Goal: Task Accomplishment & Management: Use online tool/utility

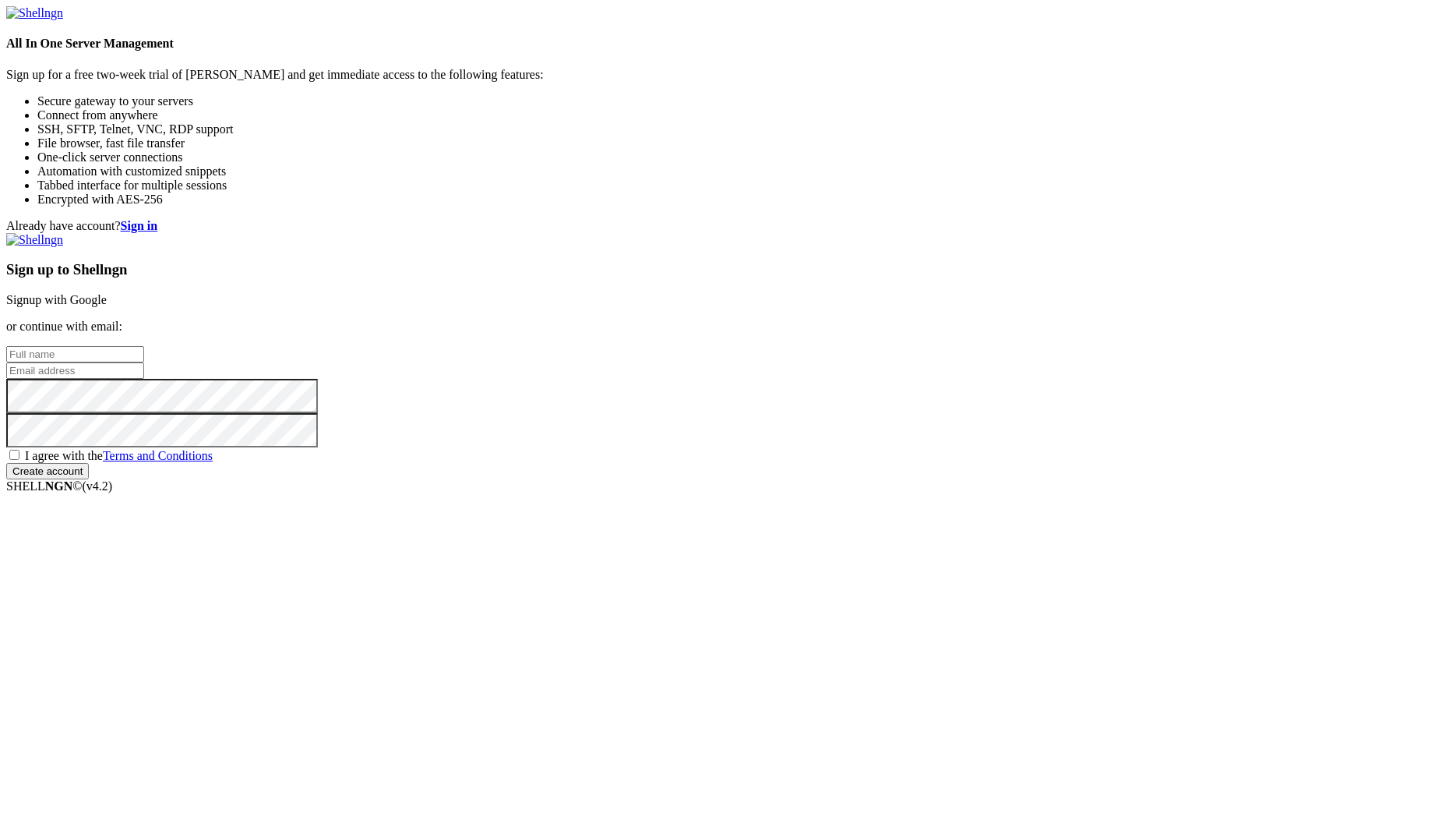
click at [144, 362] on input "text" at bounding box center [74, 354] width 138 height 16
type input "[PERSON_NAME] [PERSON_NAME]"
click at [144, 379] on input "email" at bounding box center [74, 370] width 138 height 16
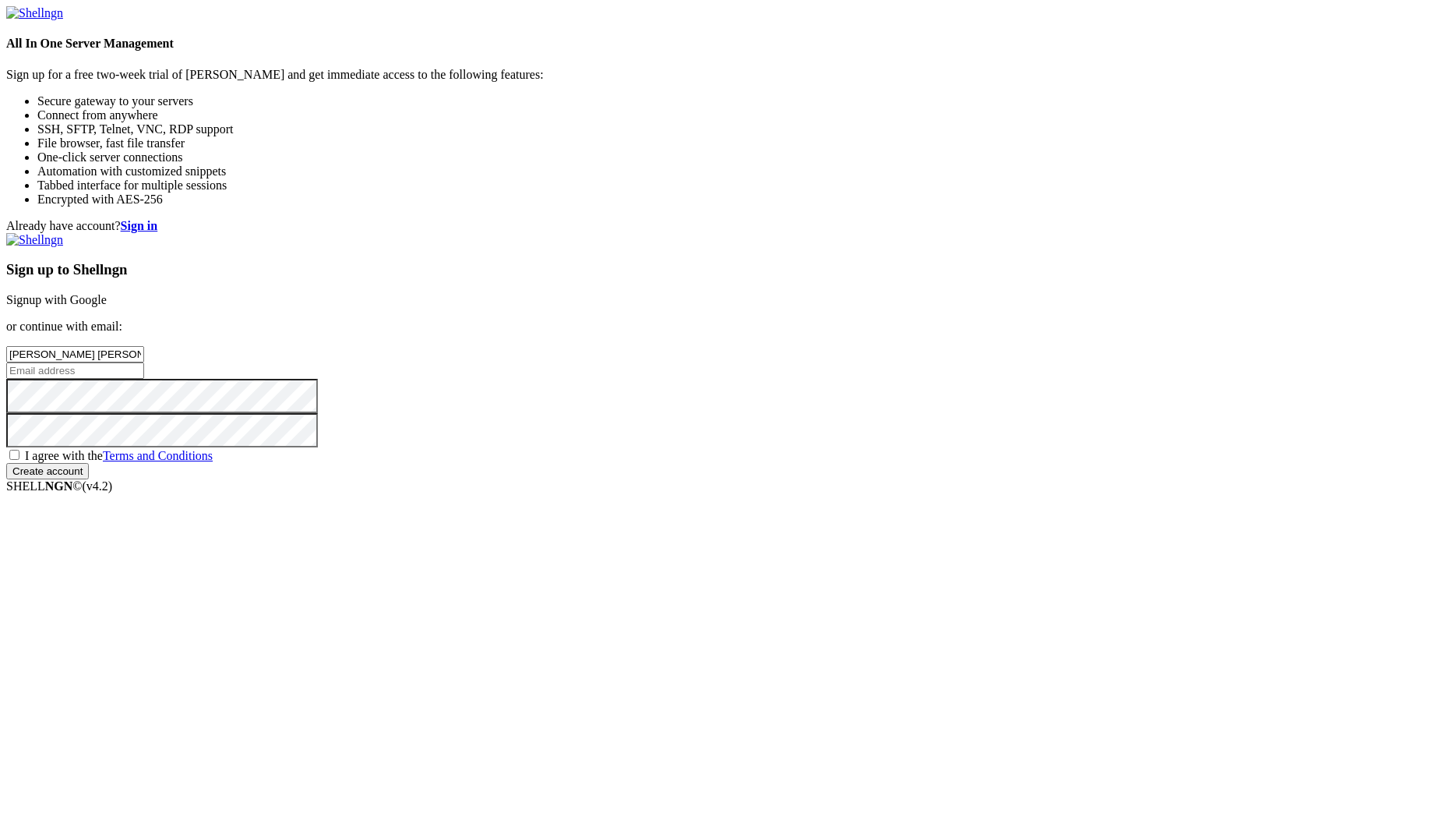
click at [144, 379] on input "email" at bounding box center [74, 370] width 138 height 16
type input "[EMAIL_ADDRESS][DOMAIN_NAME]"
click at [755, 282] on div "Already have account? Sign in Sign up to Shellngn Signup with Google or continu…" at bounding box center [728, 350] width 1444 height 261
click at [144, 379] on input "[EMAIL_ADDRESS][DOMAIN_NAME]" at bounding box center [74, 370] width 138 height 16
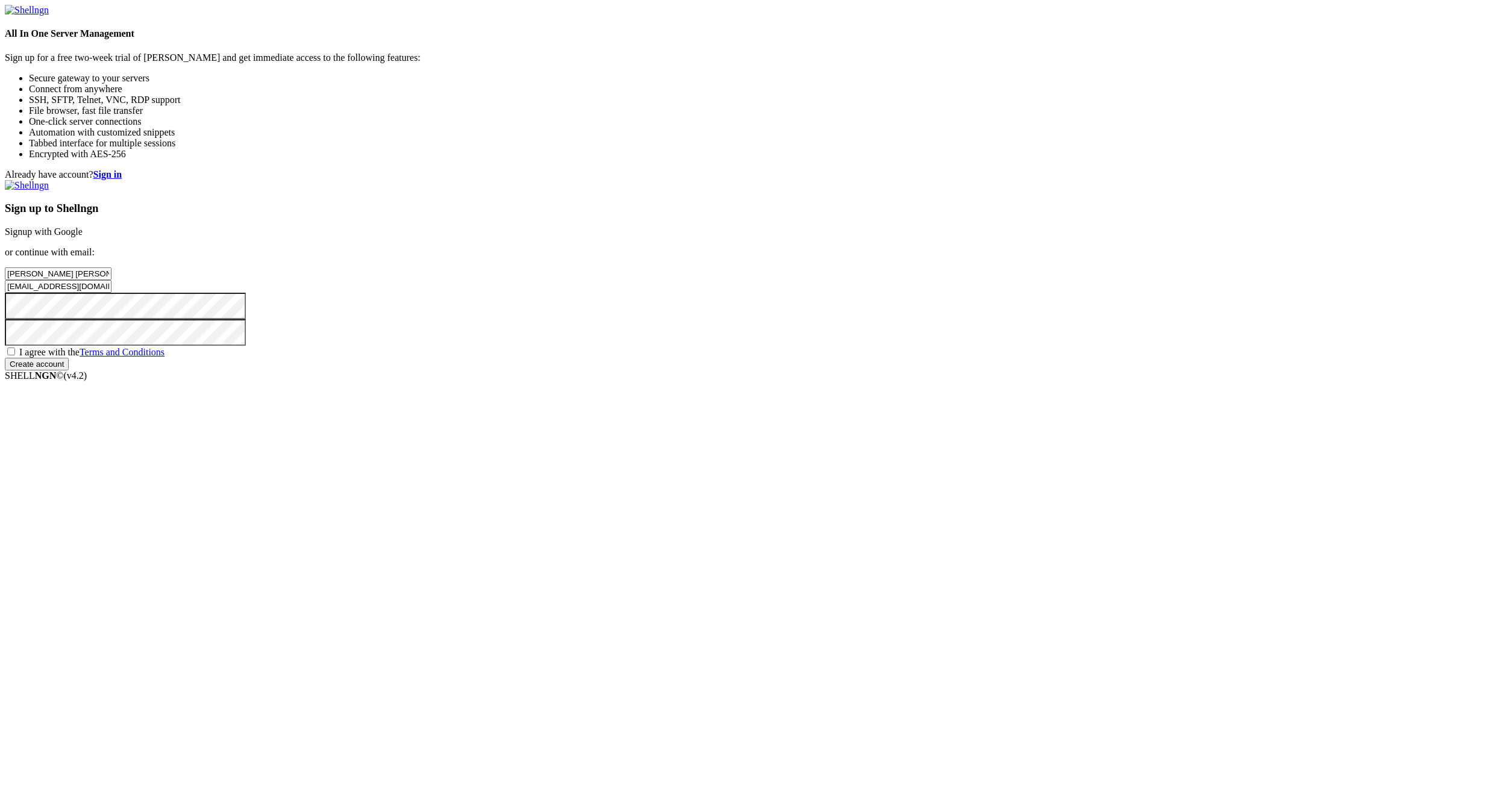
drag, startPoint x: 800, startPoint y: 463, endPoint x: 862, endPoint y: 466, distance: 62.1
click at [801, 370] on div "Already have account? Sign in Sign up to Shellngn Signup with Google or continu…" at bounding box center [756, 270] width 1502 height 201
click at [164, 357] on span "I agree with the Terms and Conditions" at bounding box center [92, 352] width 145 height 10
click at [15, 355] on input "I agree with the Terms and Conditions" at bounding box center [11, 351] width 8 height 8
checkbox input "true"
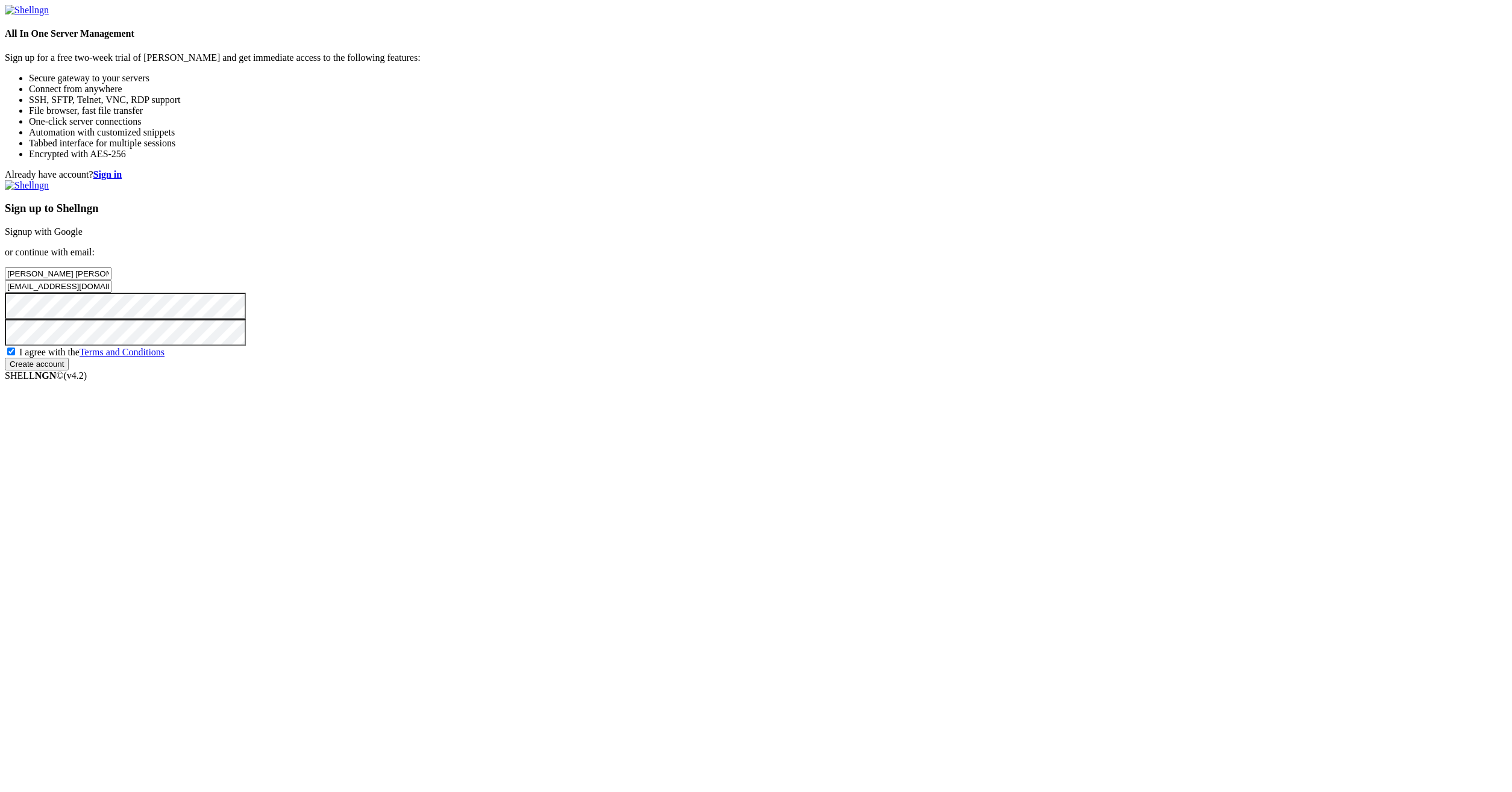
click at [69, 370] on input "Create account" at bounding box center [37, 364] width 64 height 12
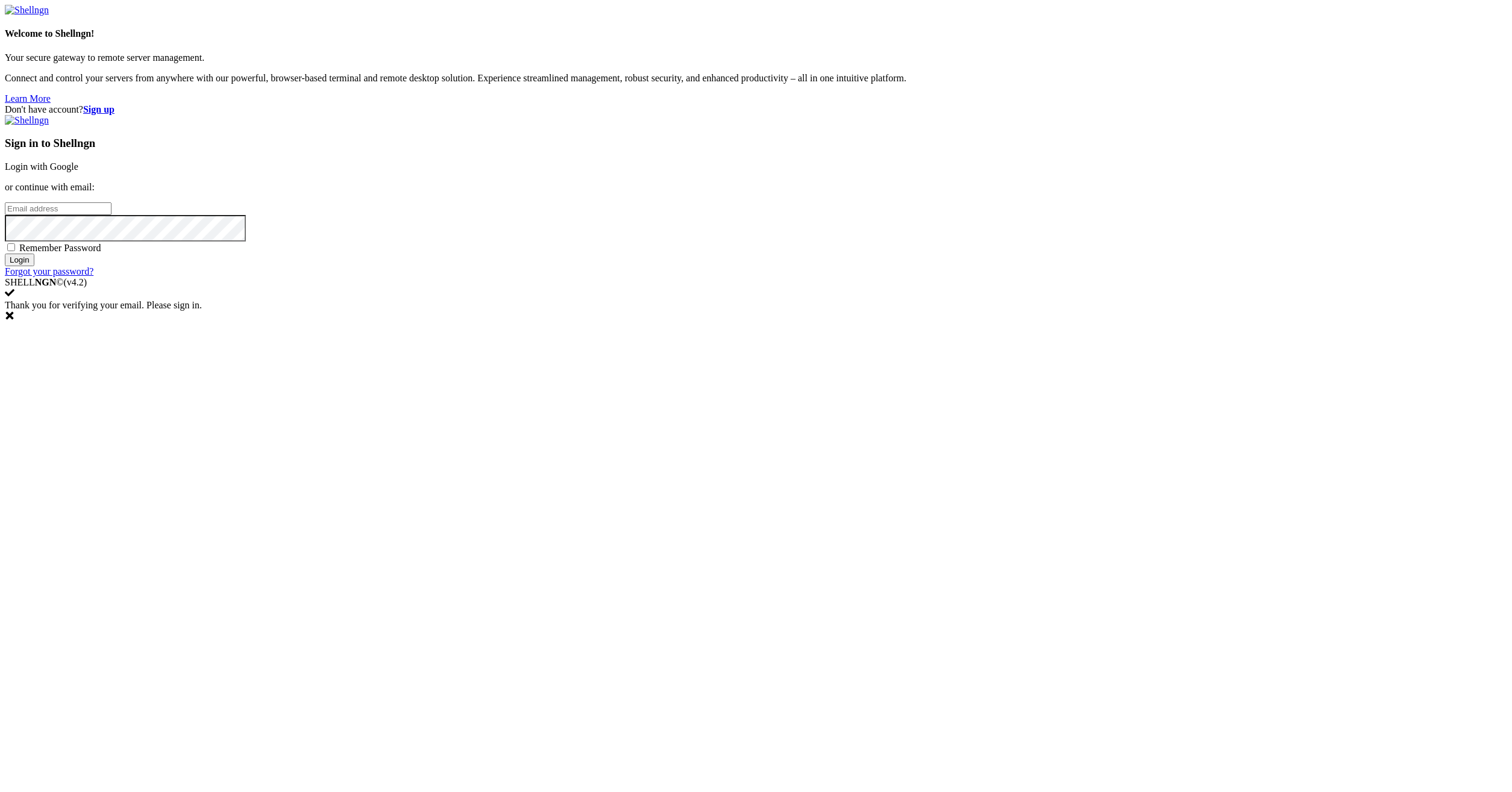
click at [111, 215] on input "email" at bounding box center [58, 208] width 107 height 12
click at [101, 253] on span "Remember Password" at bounding box center [60, 248] width 82 height 10
click at [15, 251] on input "Remember Password" at bounding box center [11, 247] width 8 height 8
checkbox input "true"
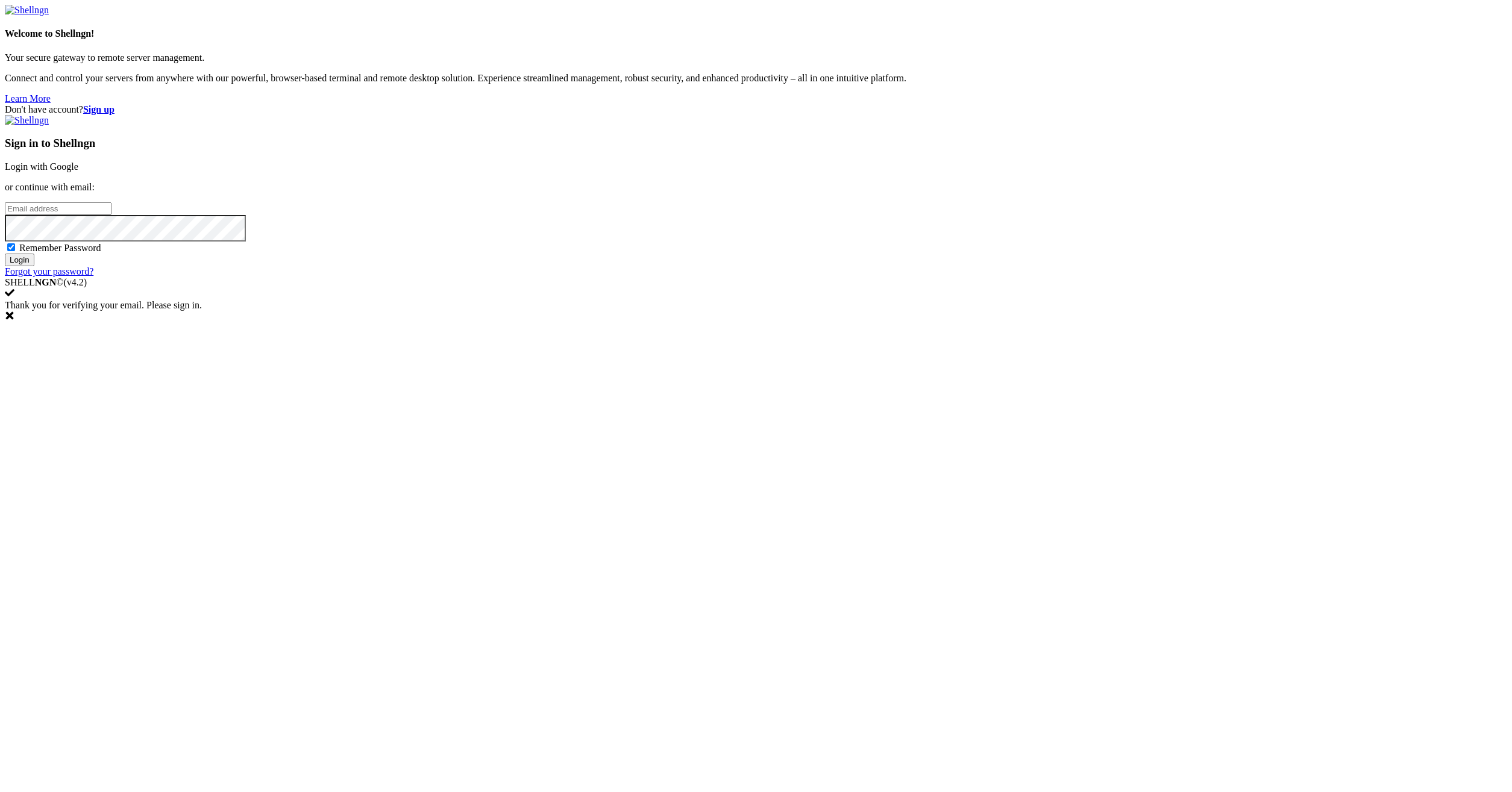
click at [111, 215] on input "email" at bounding box center [58, 208] width 107 height 12
type input "[EMAIL_ADDRESS][DOMAIN_NAME]"
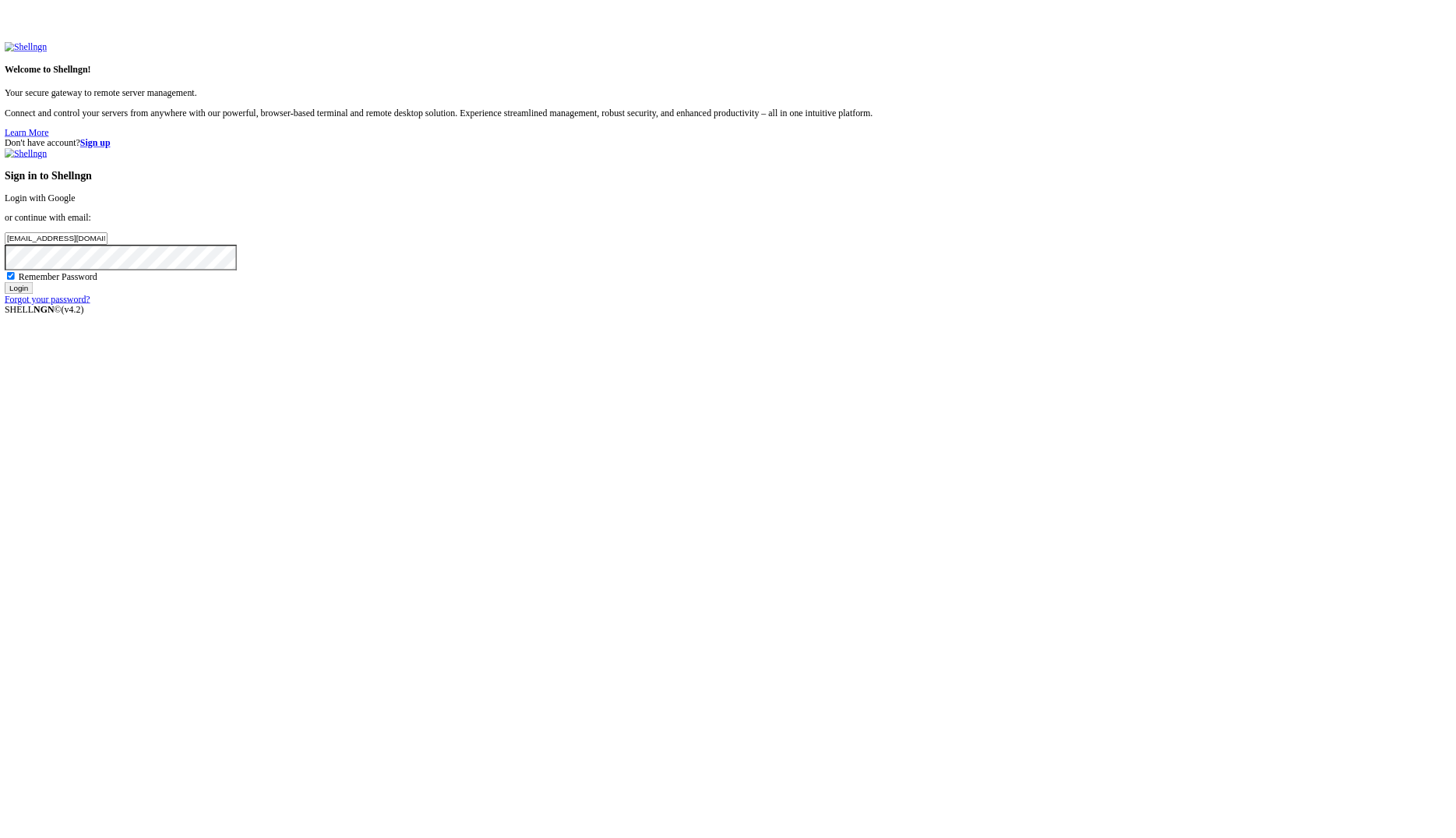
scroll to position [0, 1208]
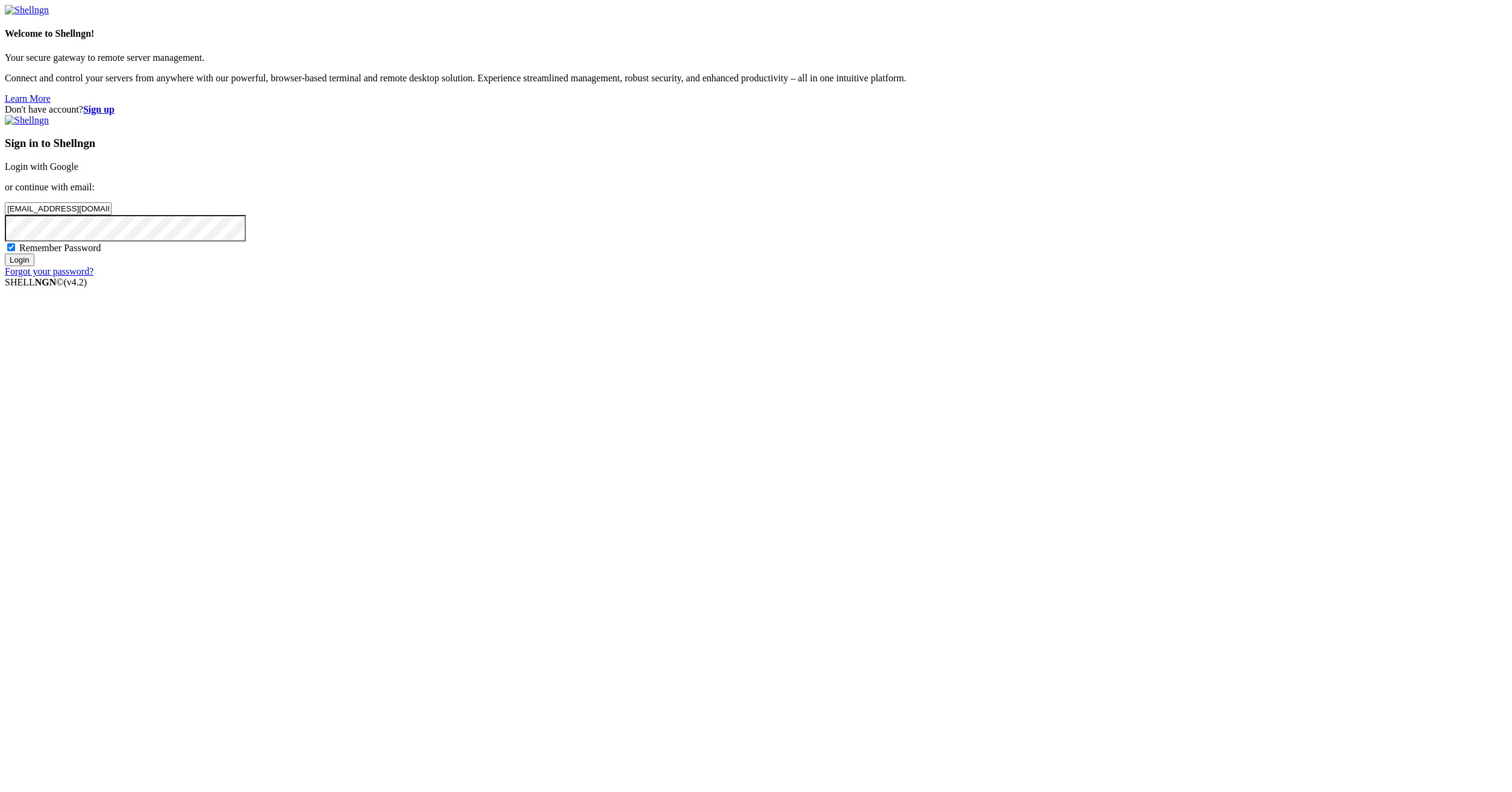
click at [34, 266] on input "Login" at bounding box center [19, 260] width 29 height 12
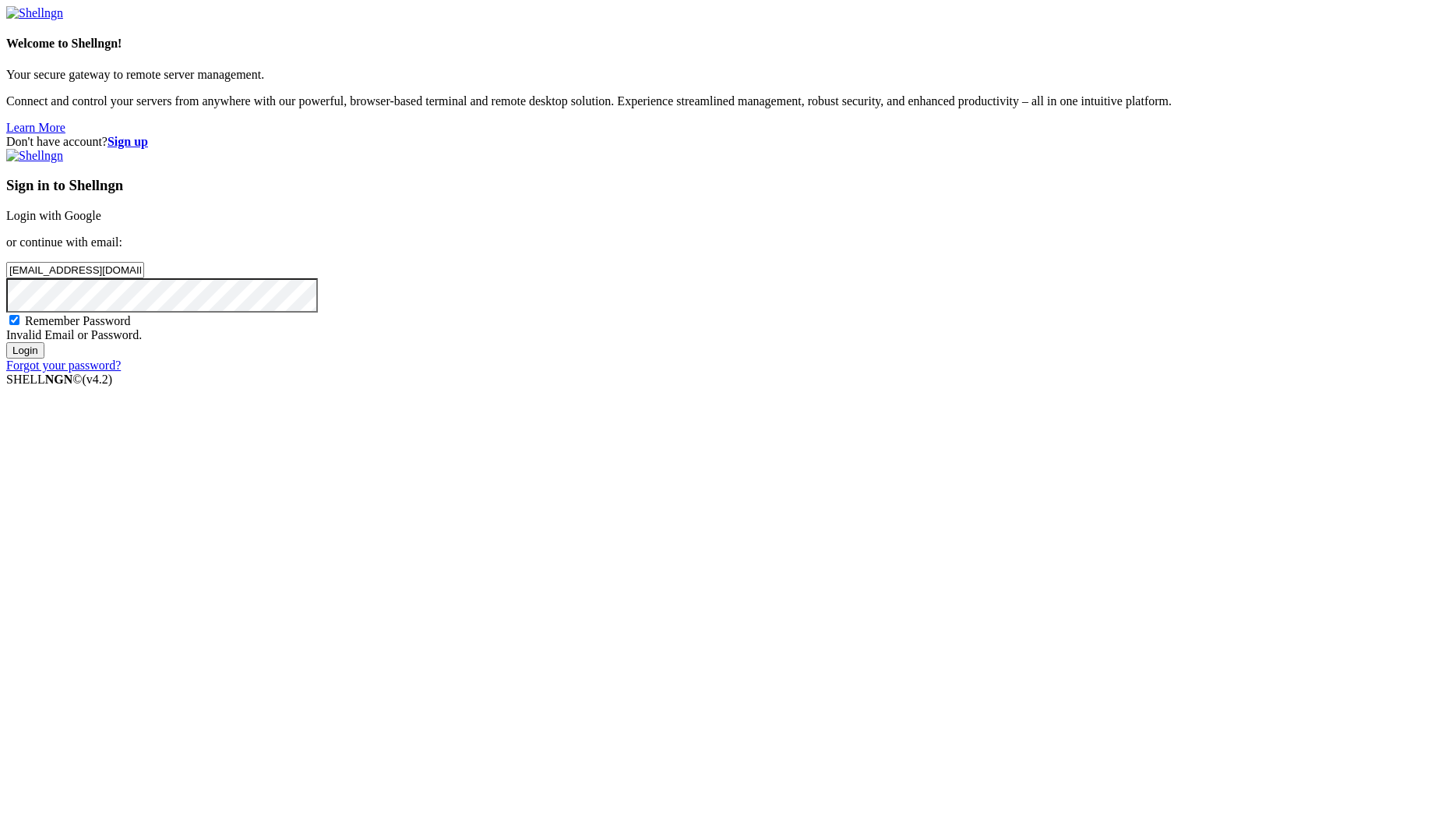
scroll to position [0, 0]
click at [44, 359] on input "Login" at bounding box center [25, 350] width 38 height 16
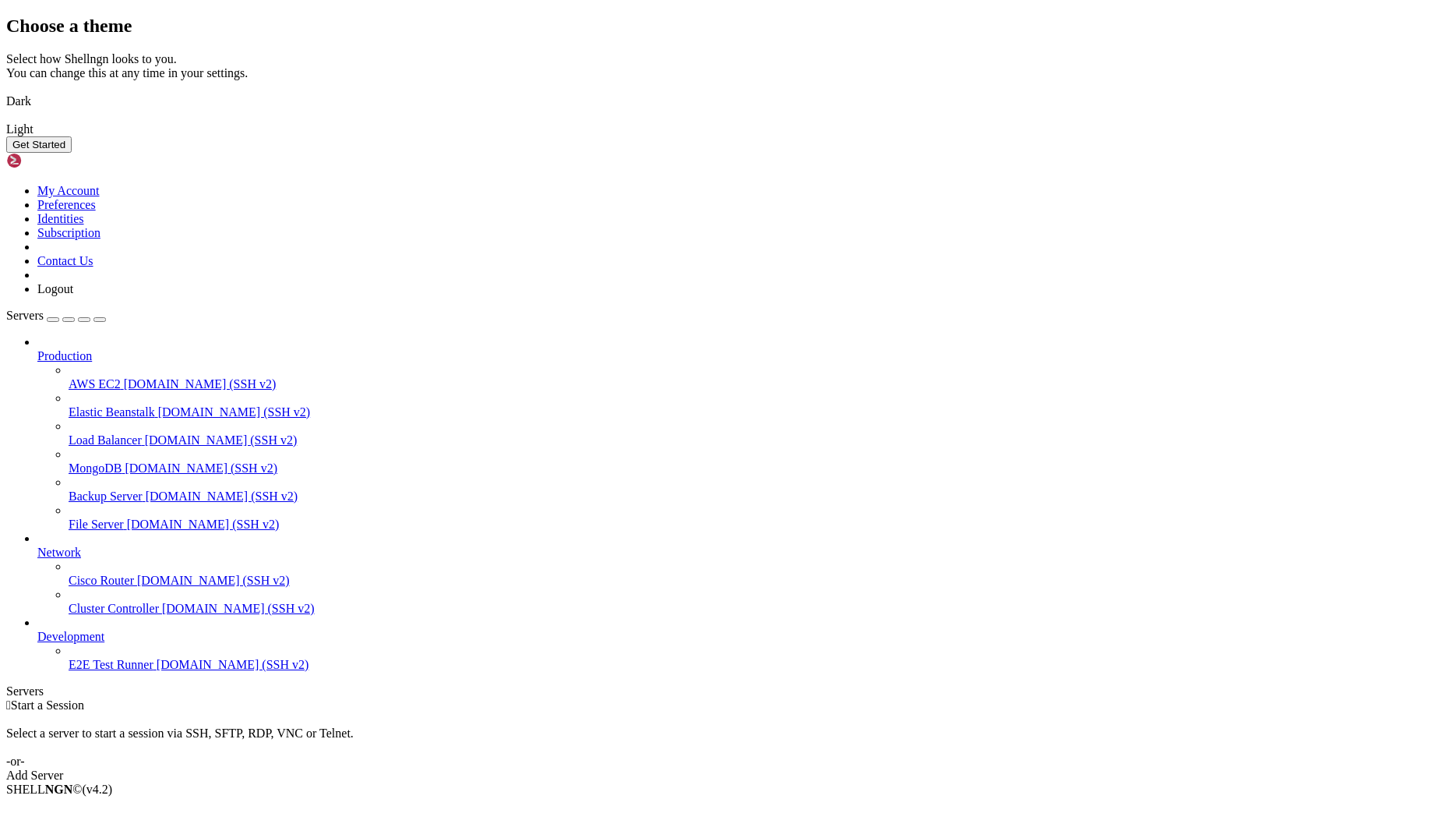
click at [6, 91] on img at bounding box center [6, 91] width 0 height 0
click at [72, 153] on button "Get Started" at bounding box center [38, 144] width 65 height 16
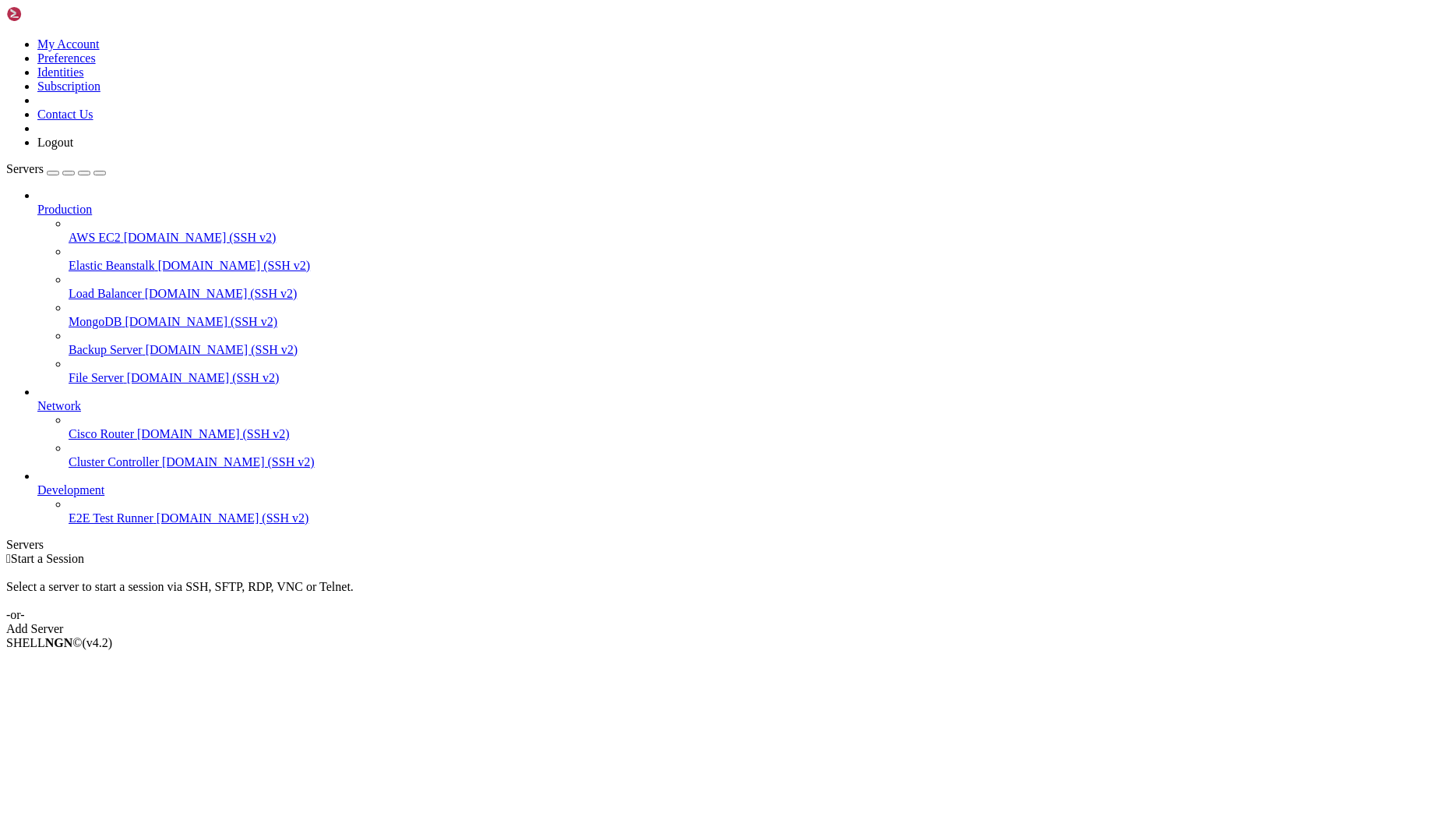
click at [805, 622] on div "Add Server" at bounding box center [728, 629] width 1444 height 14
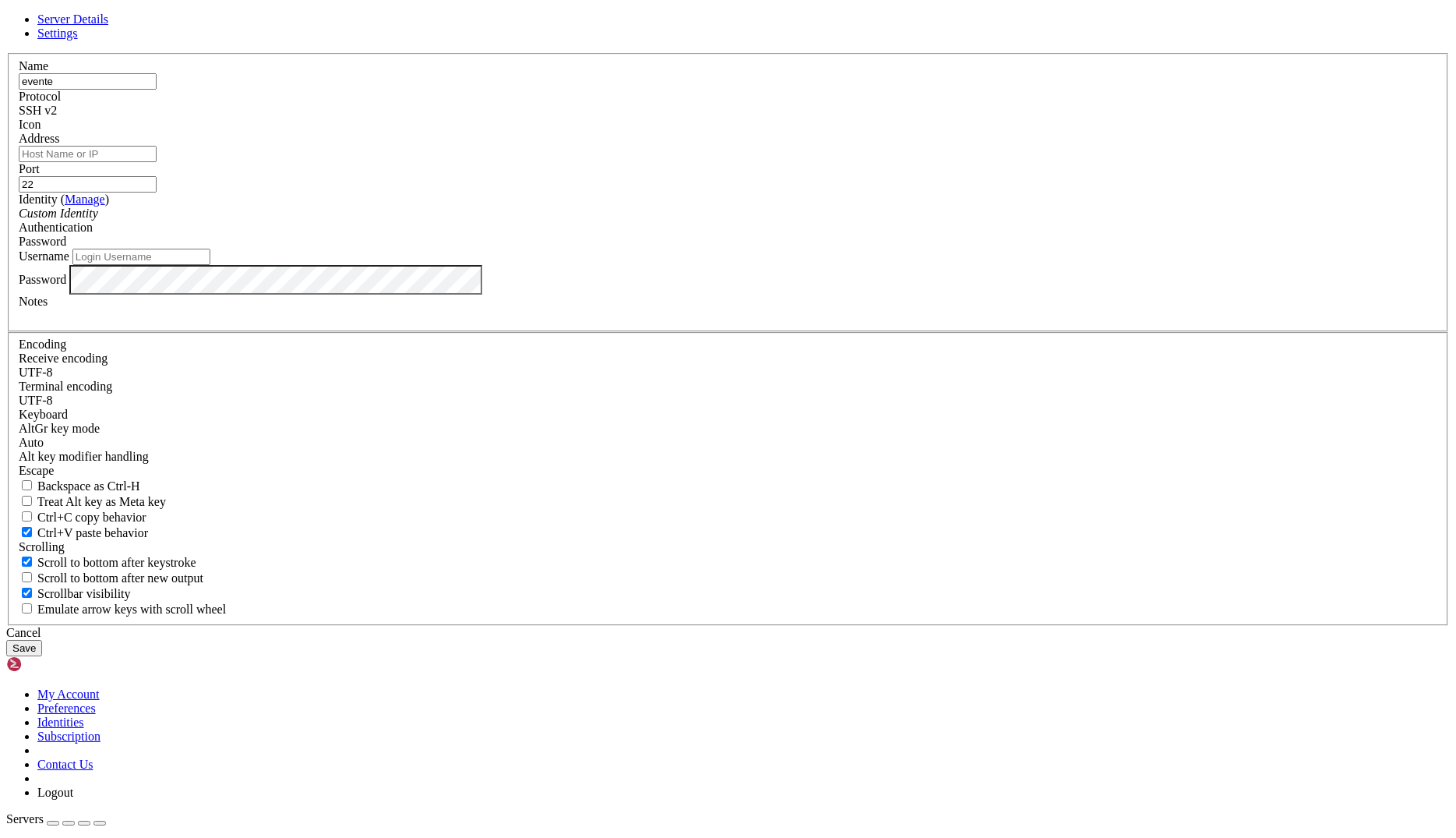
type input "evente"
click at [157, 163] on input "Address" at bounding box center [87, 153] width 138 height 16
paste input "193.68.89.27"
type input "193.68.89.27"
click at [211, 265] on input "Username" at bounding box center [141, 256] width 138 height 16
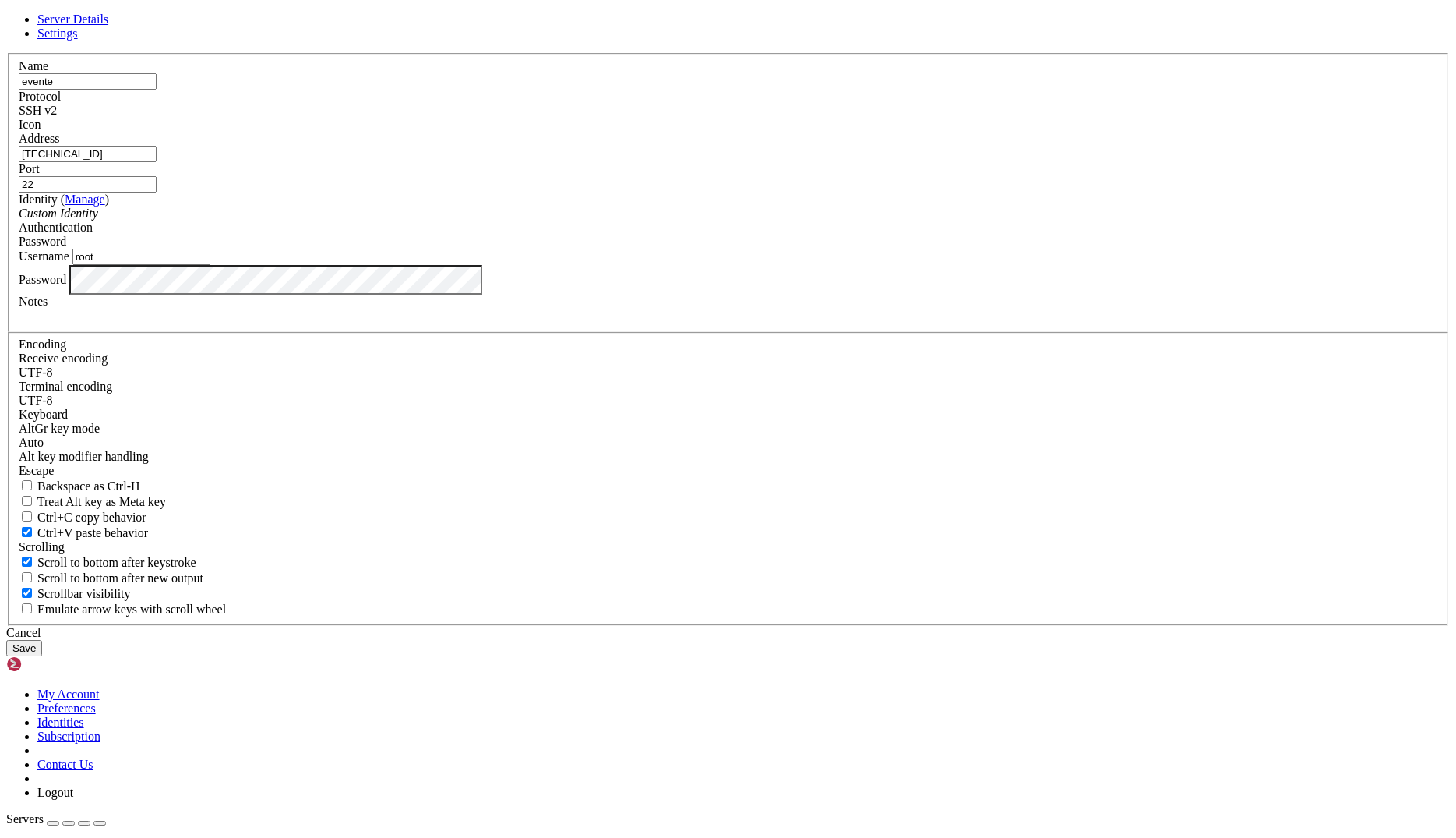
type input "root"
click at [42, 640] on button "Save" at bounding box center [24, 648] width 36 height 16
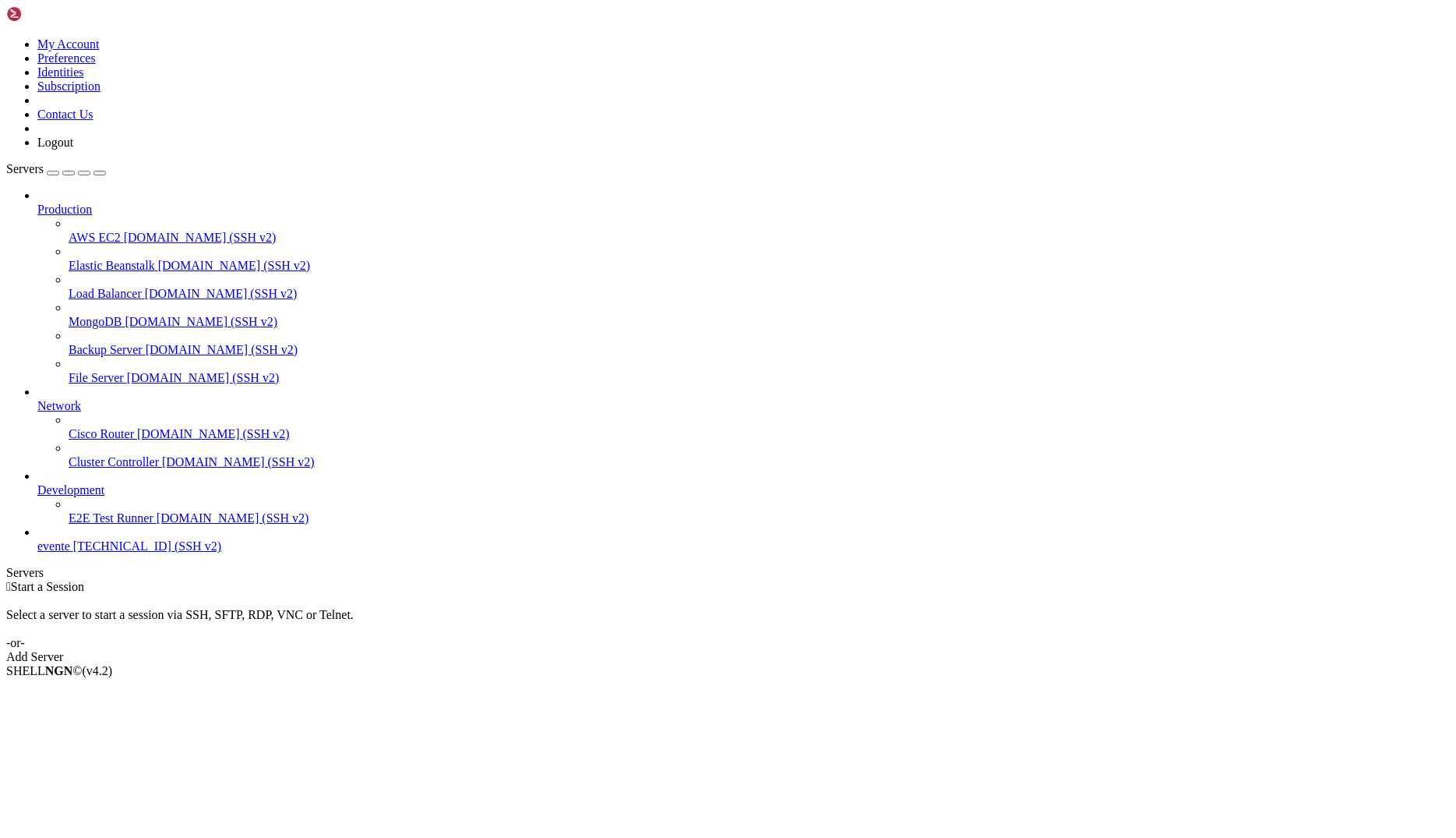
click at [146, 553] on span "193.68.89.27 (SSH v2)" at bounding box center [147, 546] width 148 height 14
click at [113, 553] on span "193.68.89.27 (SSH v2)" at bounding box center [147, 546] width 148 height 14
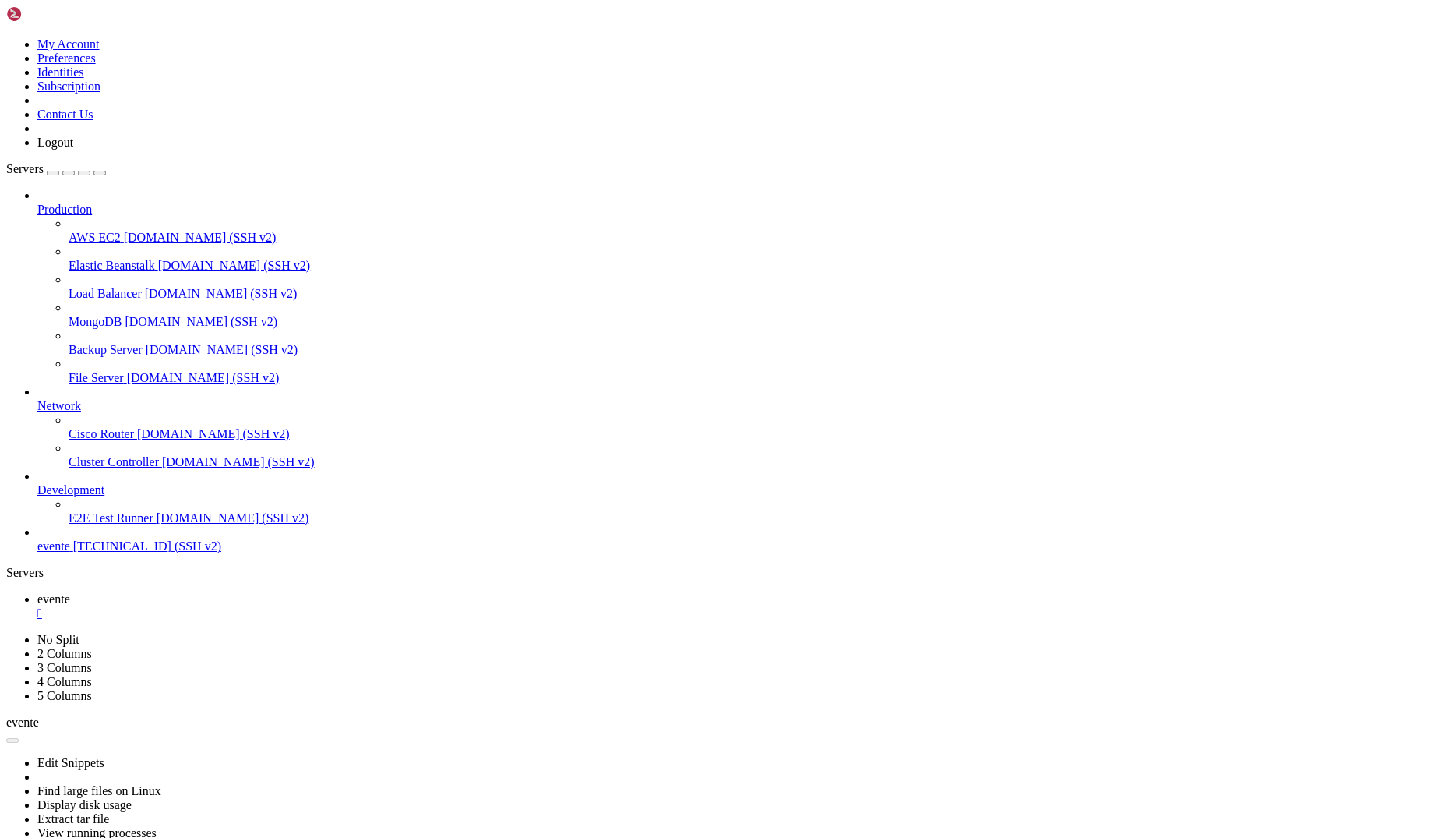
click at [272, 607] on div "" at bounding box center [744, 614] width 1413 height 14
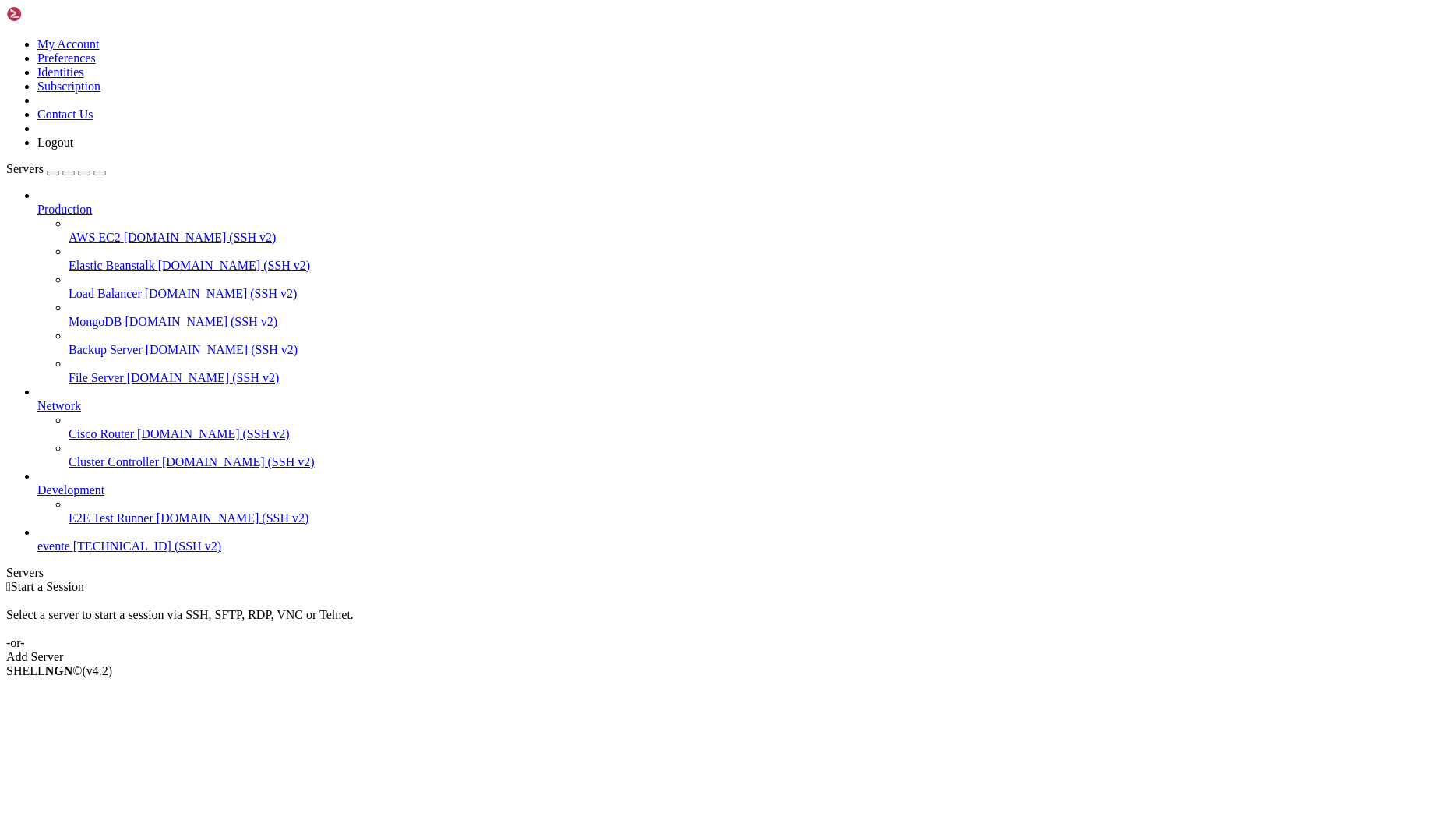
click at [70, 553] on span "evente" at bounding box center [53, 546] width 33 height 14
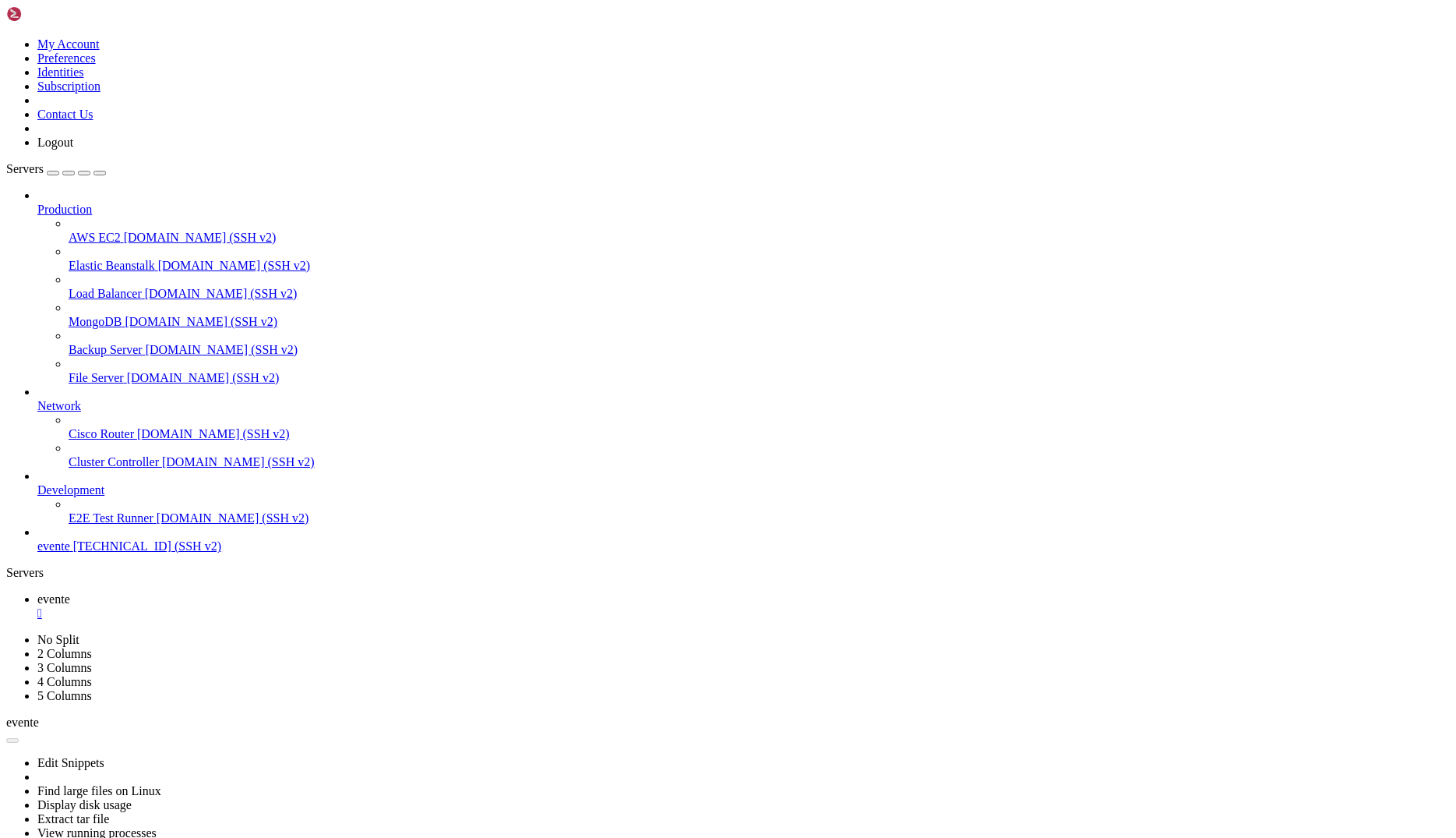
click at [126, 554] on div "Production AWS EC2 demo.shellngn.com (SSH v2) Elastic Beanstalk demo.shellngn.c…" at bounding box center [728, 371] width 1444 height 365
click at [271, 607] on div "" at bounding box center [744, 614] width 1413 height 14
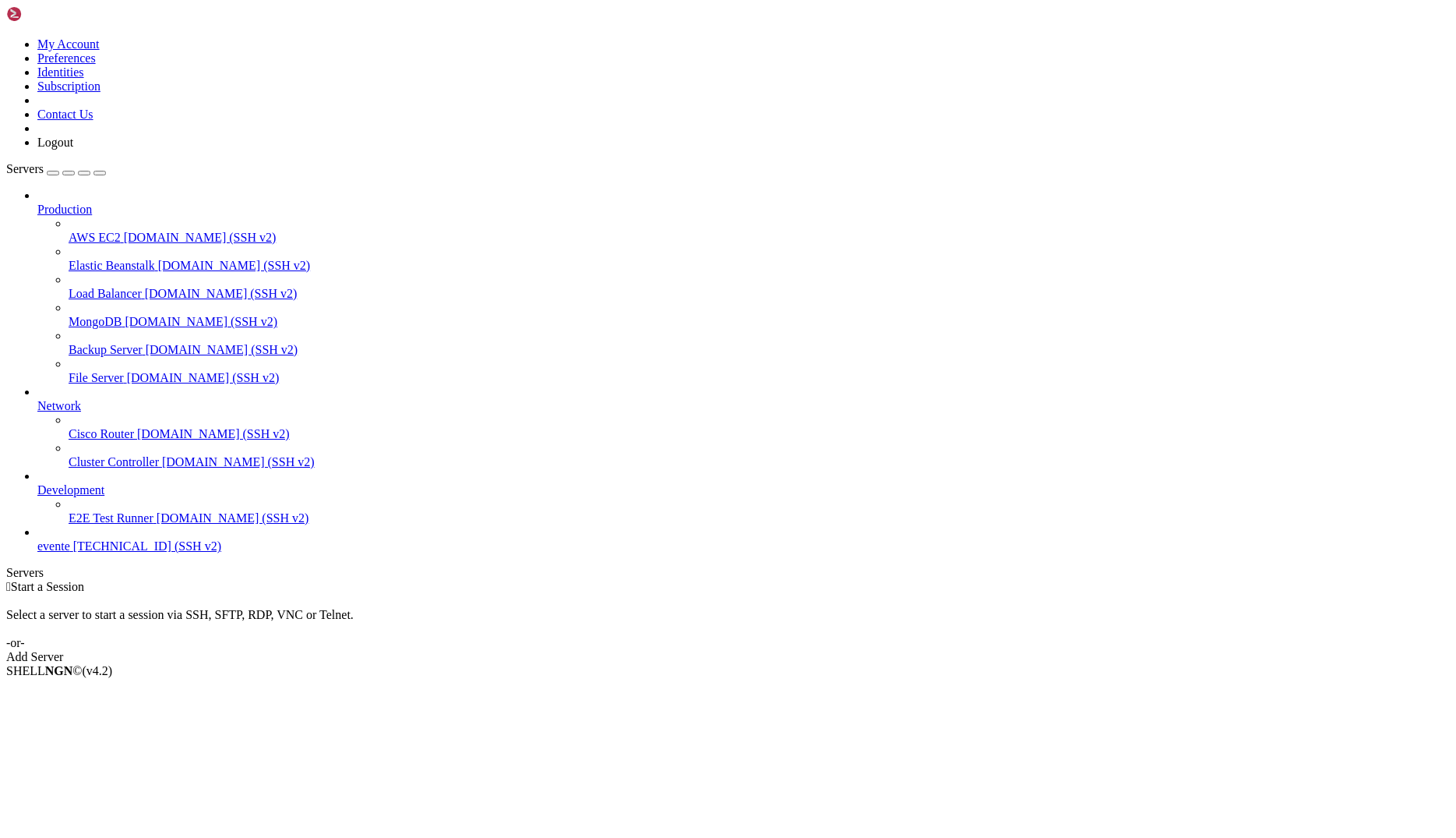
click at [793, 650] on link "Add Server" at bounding box center [728, 657] width 1444 height 14
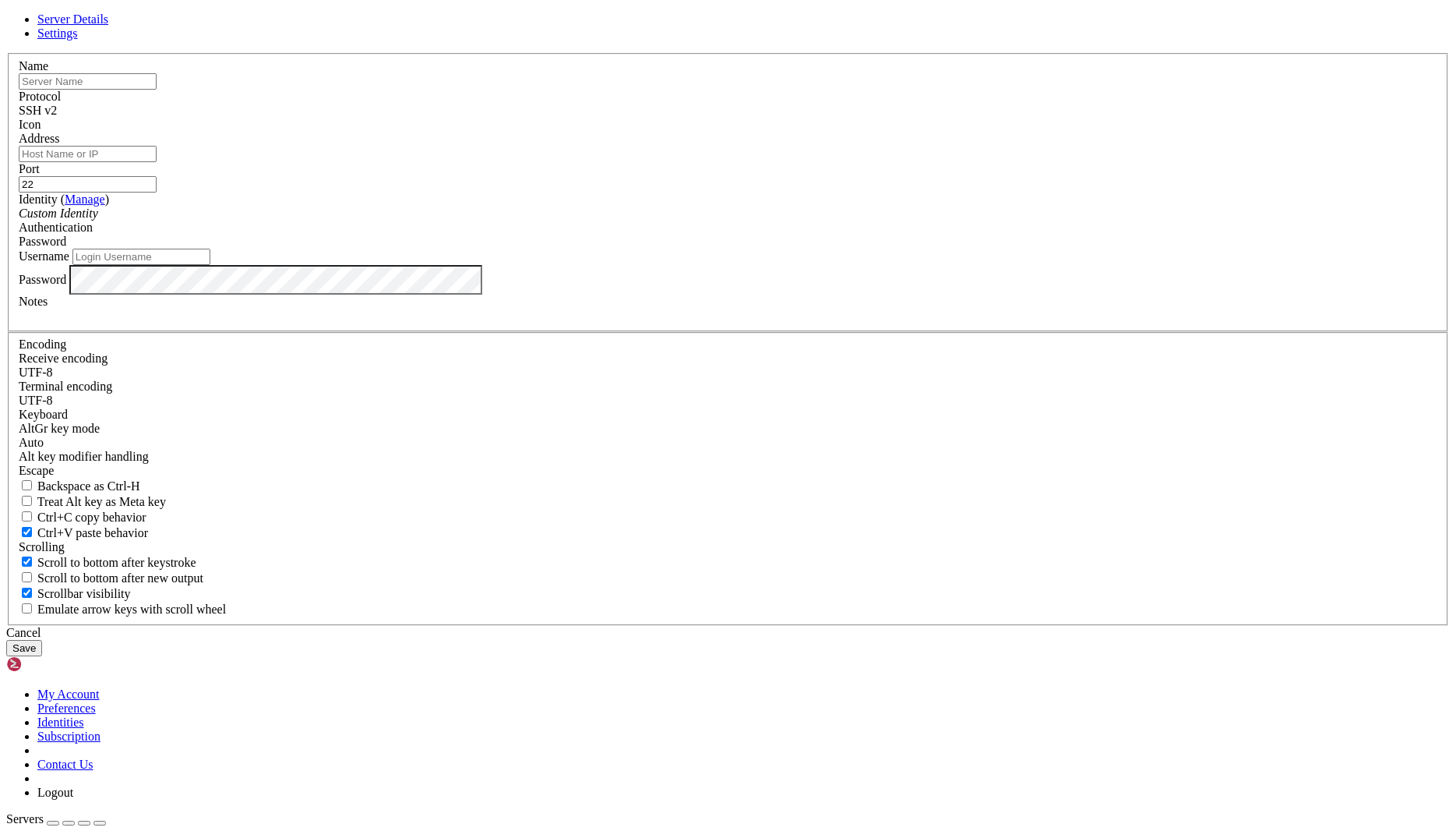
click at [157, 90] on input "text" at bounding box center [87, 81] width 138 height 16
click at [157, 163] on input "Address" at bounding box center [87, 153] width 138 height 16
click at [157, 90] on input "text" at bounding box center [87, 81] width 138 height 16
click at [628, 221] on div "Custom Identity" at bounding box center [728, 213] width 1419 height 14
drag, startPoint x: 640, startPoint y: 386, endPoint x: 731, endPoint y: 390, distance: 91.1
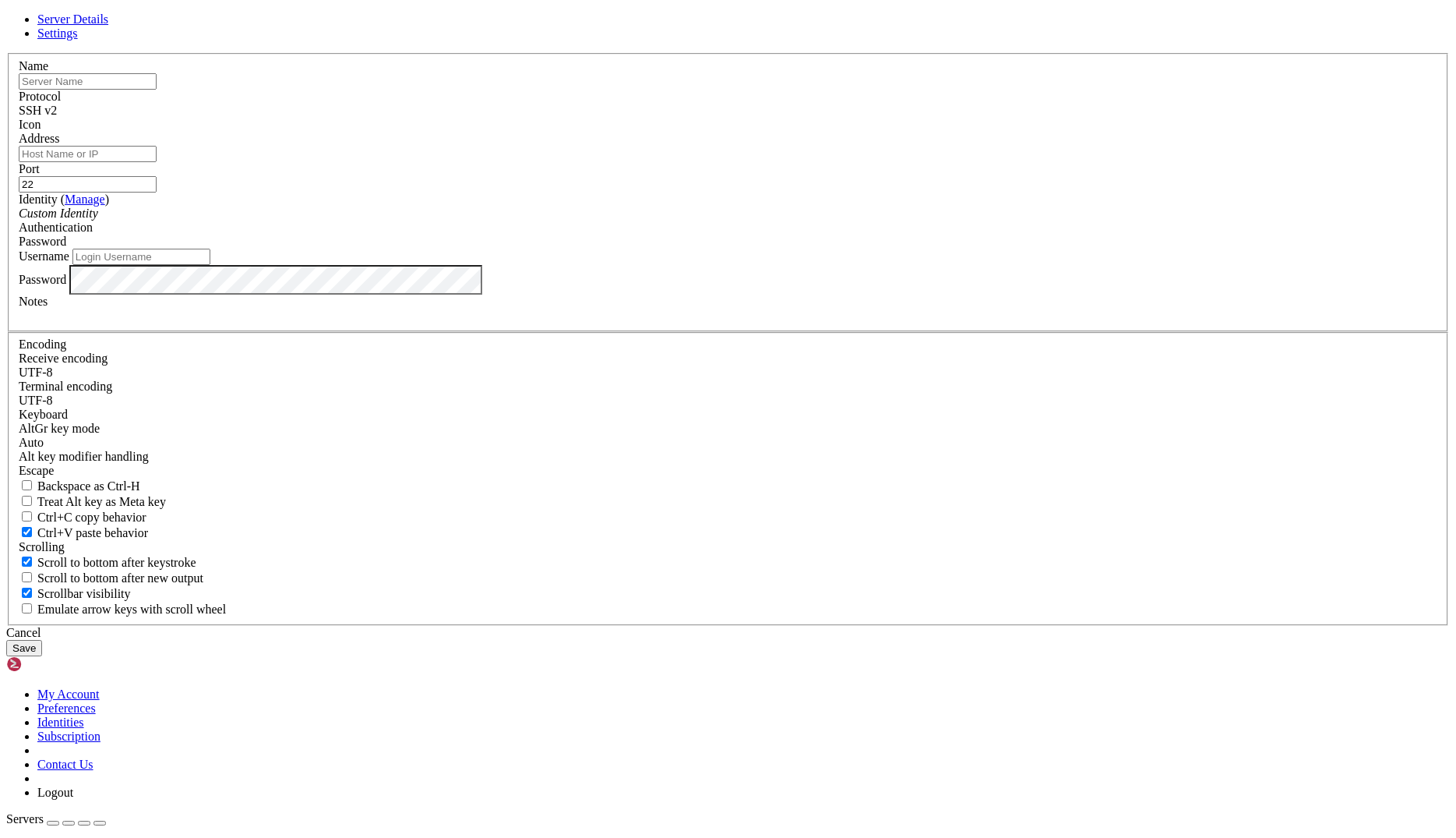
click at [640, 221] on div "Custom Identity" at bounding box center [728, 213] width 1419 height 14
click at [802, 249] on div "Password" at bounding box center [728, 241] width 1419 height 14
click at [66, 248] on span "Password" at bounding box center [42, 241] width 47 height 14
click at [157, 90] on input "text" at bounding box center [87, 81] width 138 height 16
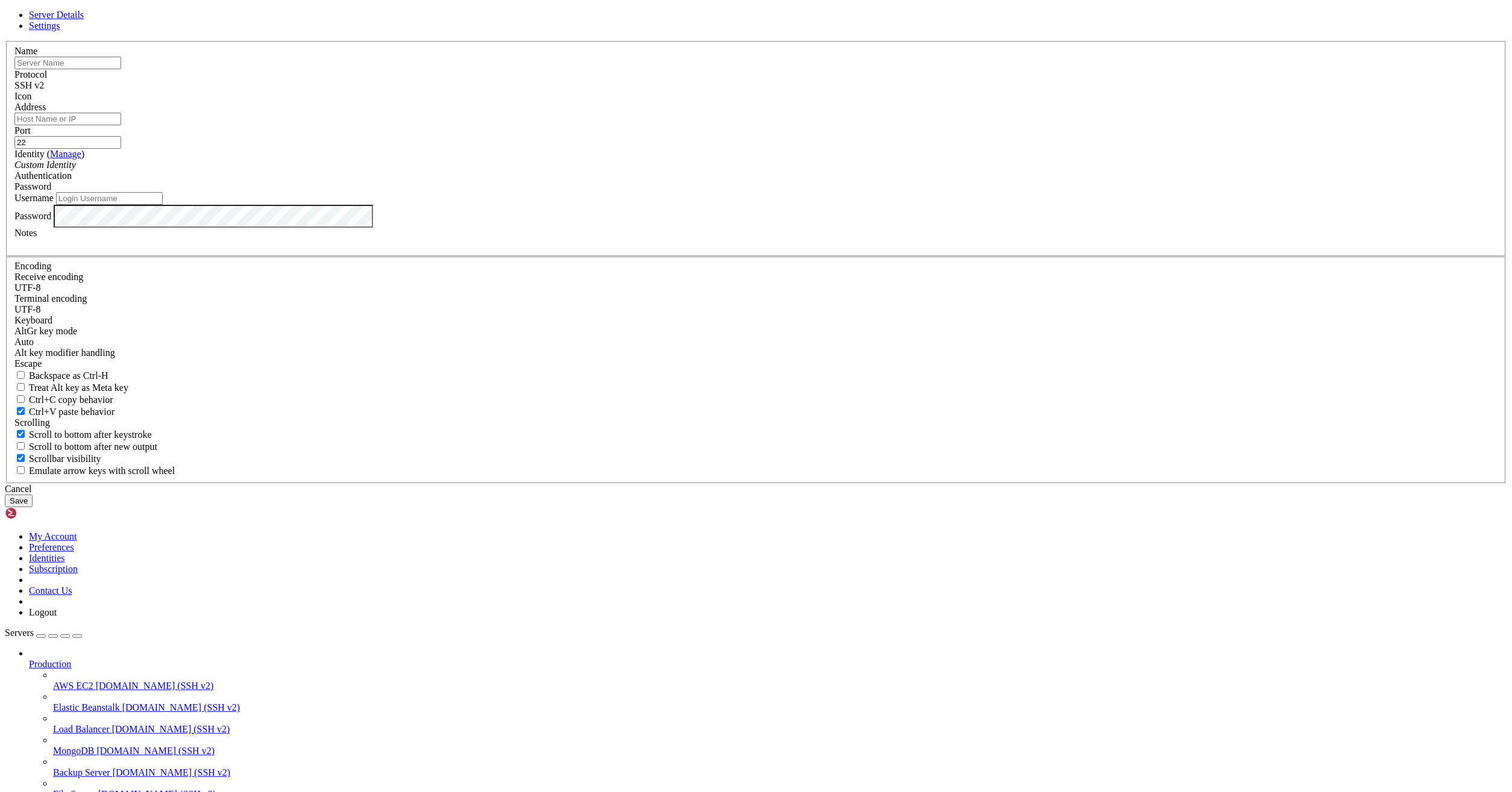
click at [121, 126] on input "Address" at bounding box center [67, 118] width 107 height 12
paste input "193.68.89.226"
type input "193.68.89.226"
click at [163, 205] on input "Username" at bounding box center [109, 198] width 107 height 12
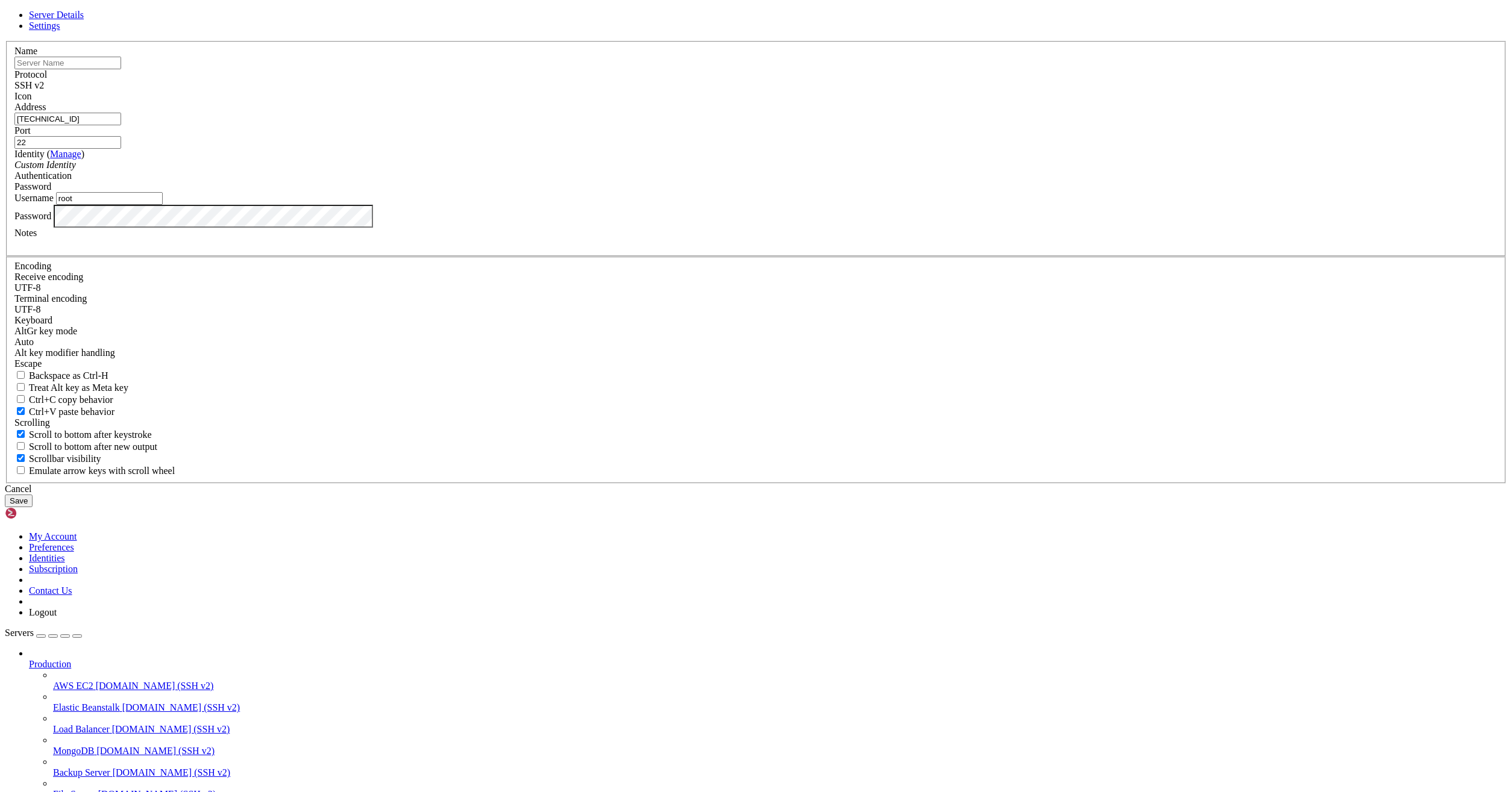
type input "root"
click at [121, 69] on input "text" at bounding box center [67, 63] width 107 height 12
type input "imos"
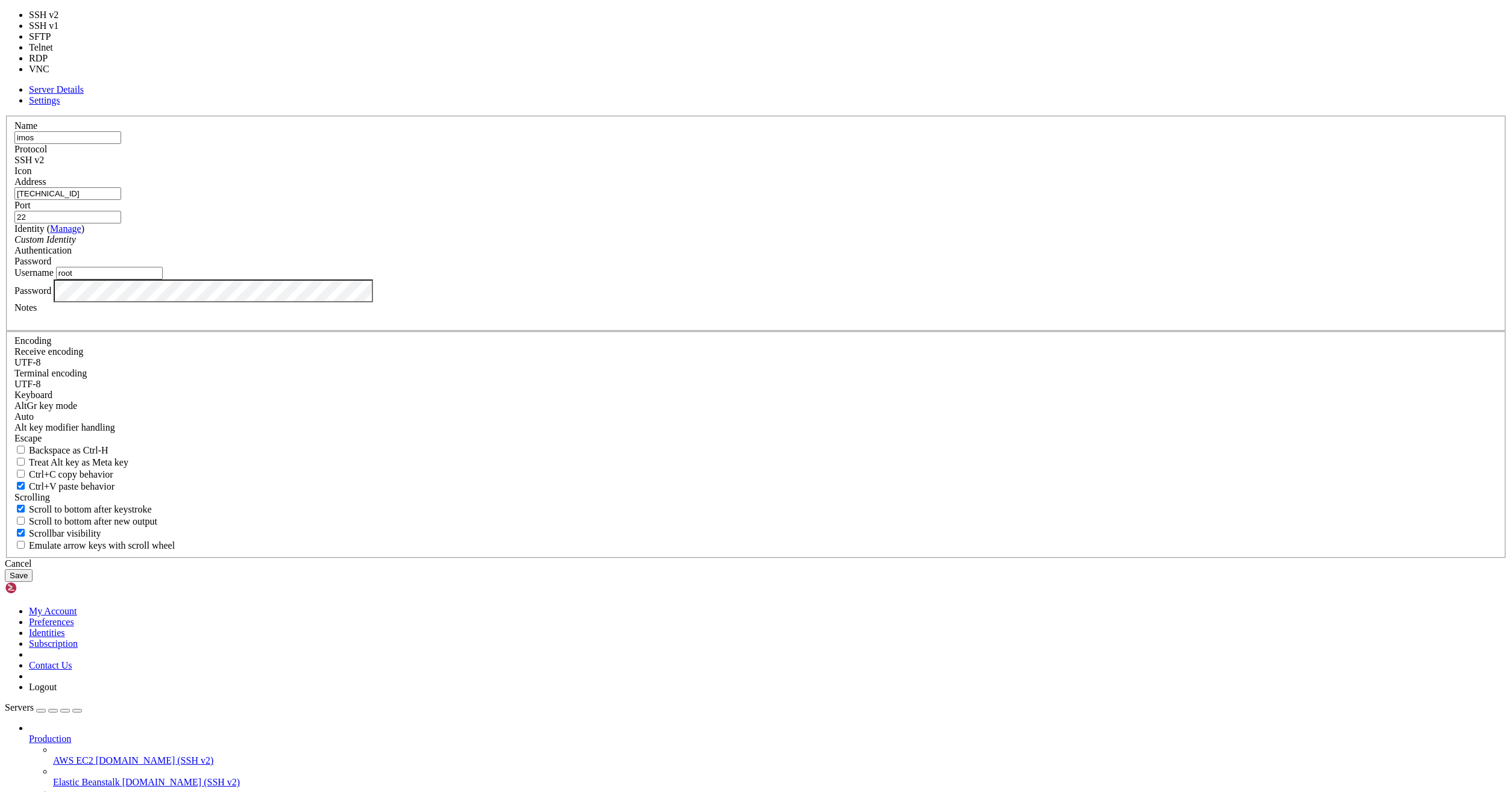
click at [838, 165] on div "SSH v2" at bounding box center [756, 160] width 1483 height 11
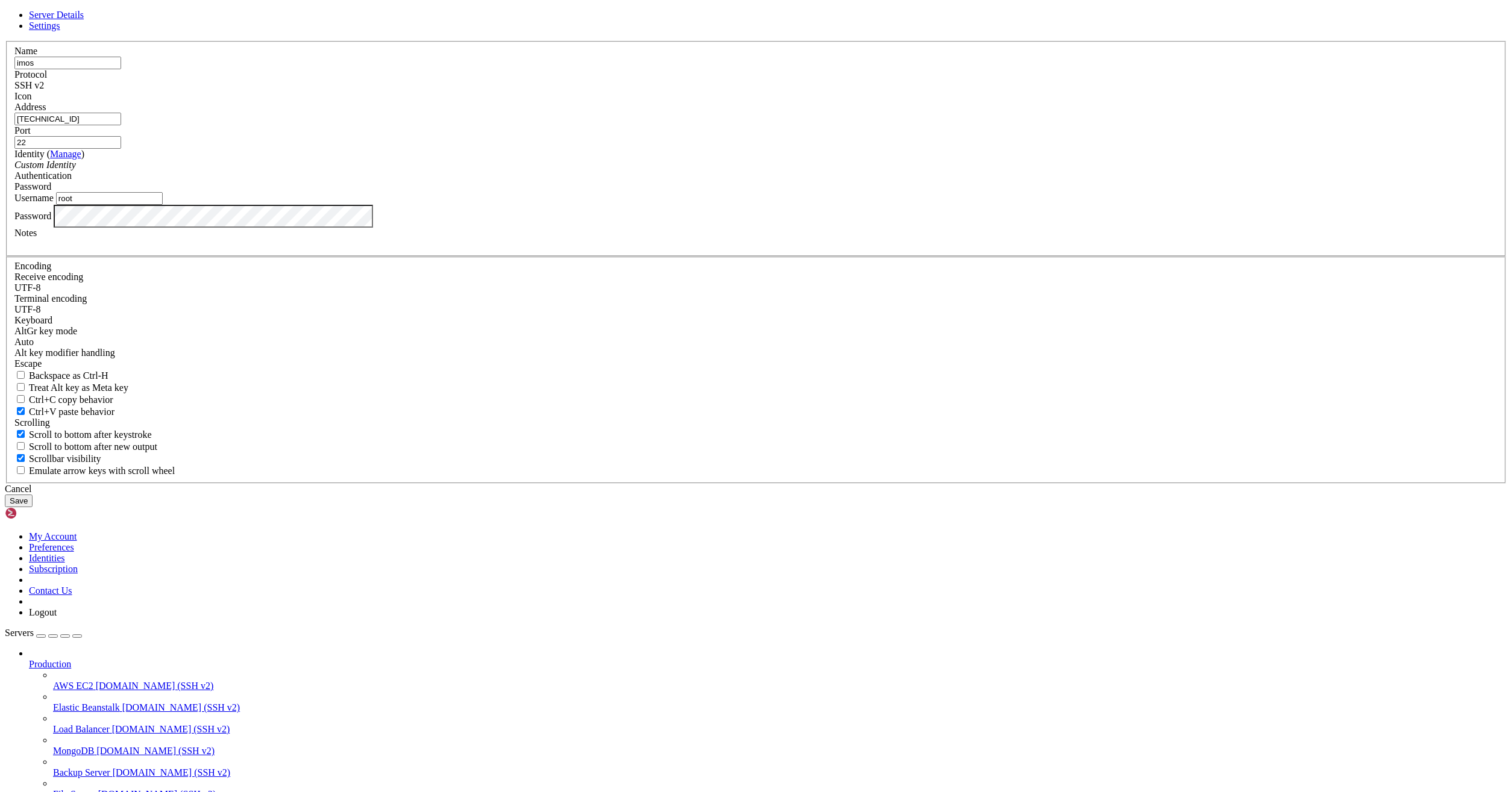
click at [843, 91] on div "SSH v2" at bounding box center [756, 85] width 1483 height 11
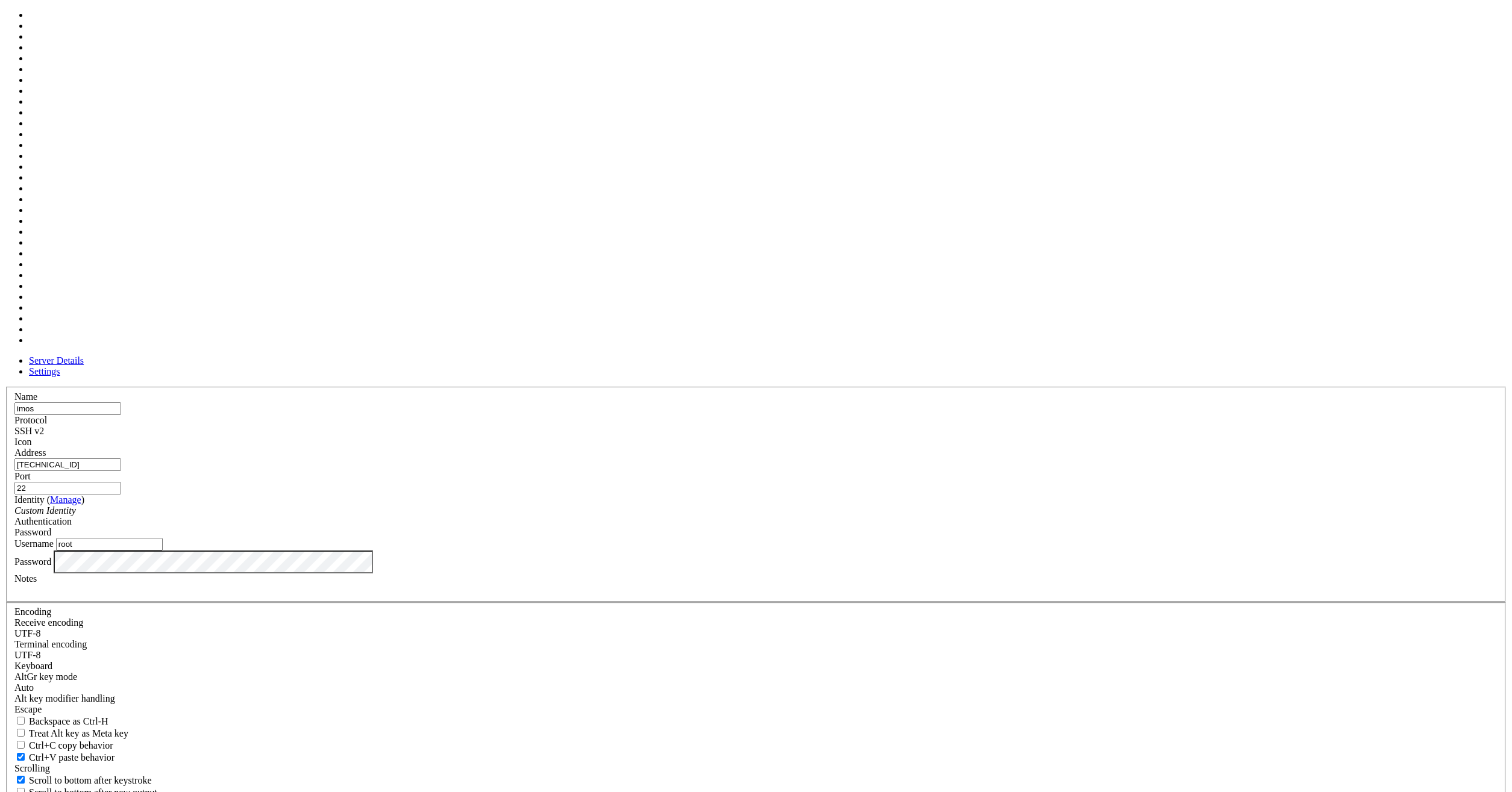
click at [911, 447] on div at bounding box center [756, 447] width 1483 height 0
click at [907, 447] on div at bounding box center [756, 447] width 1483 height 0
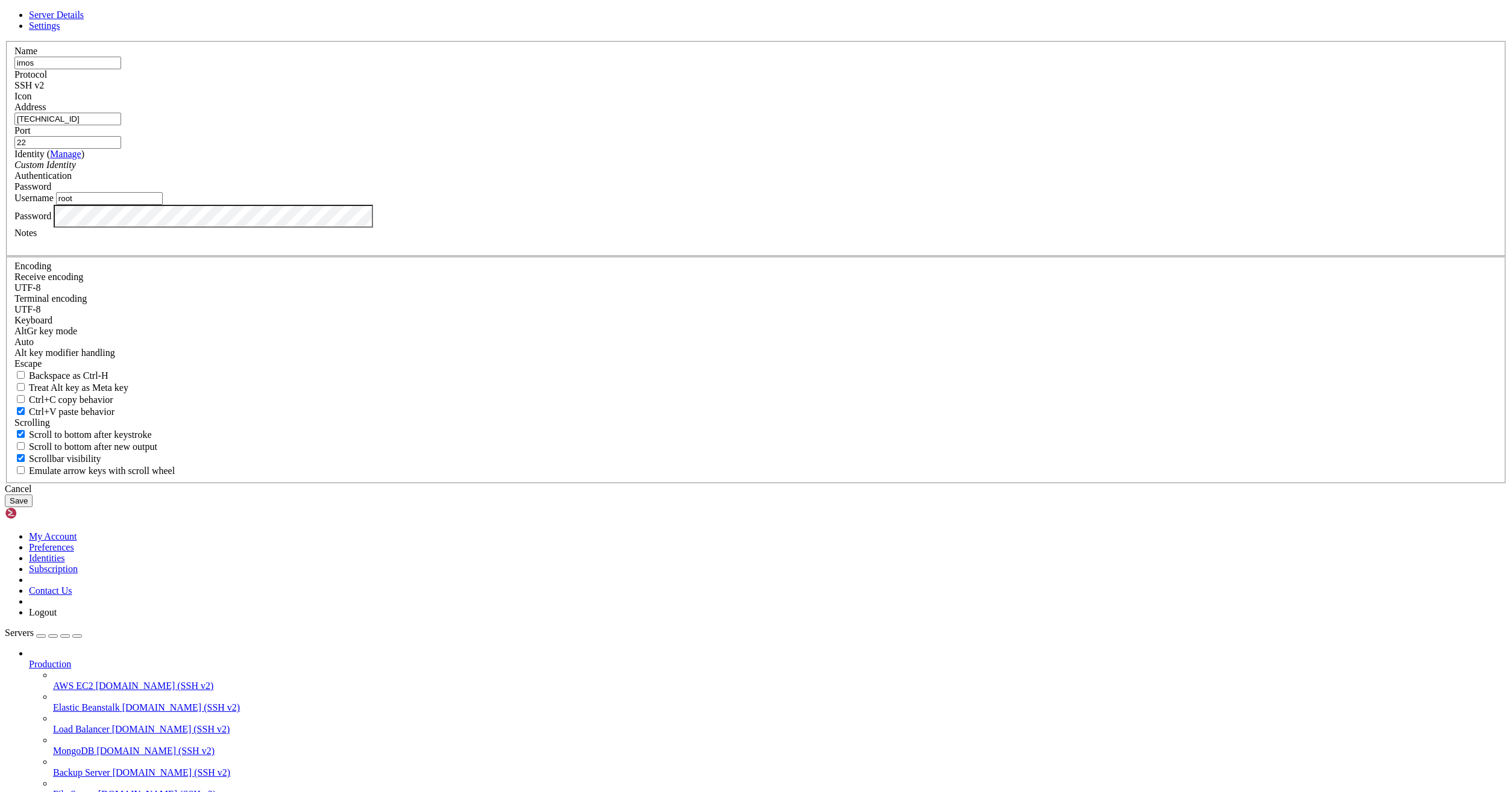
click at [33, 507] on button "Save" at bounding box center [18, 500] width 27 height 12
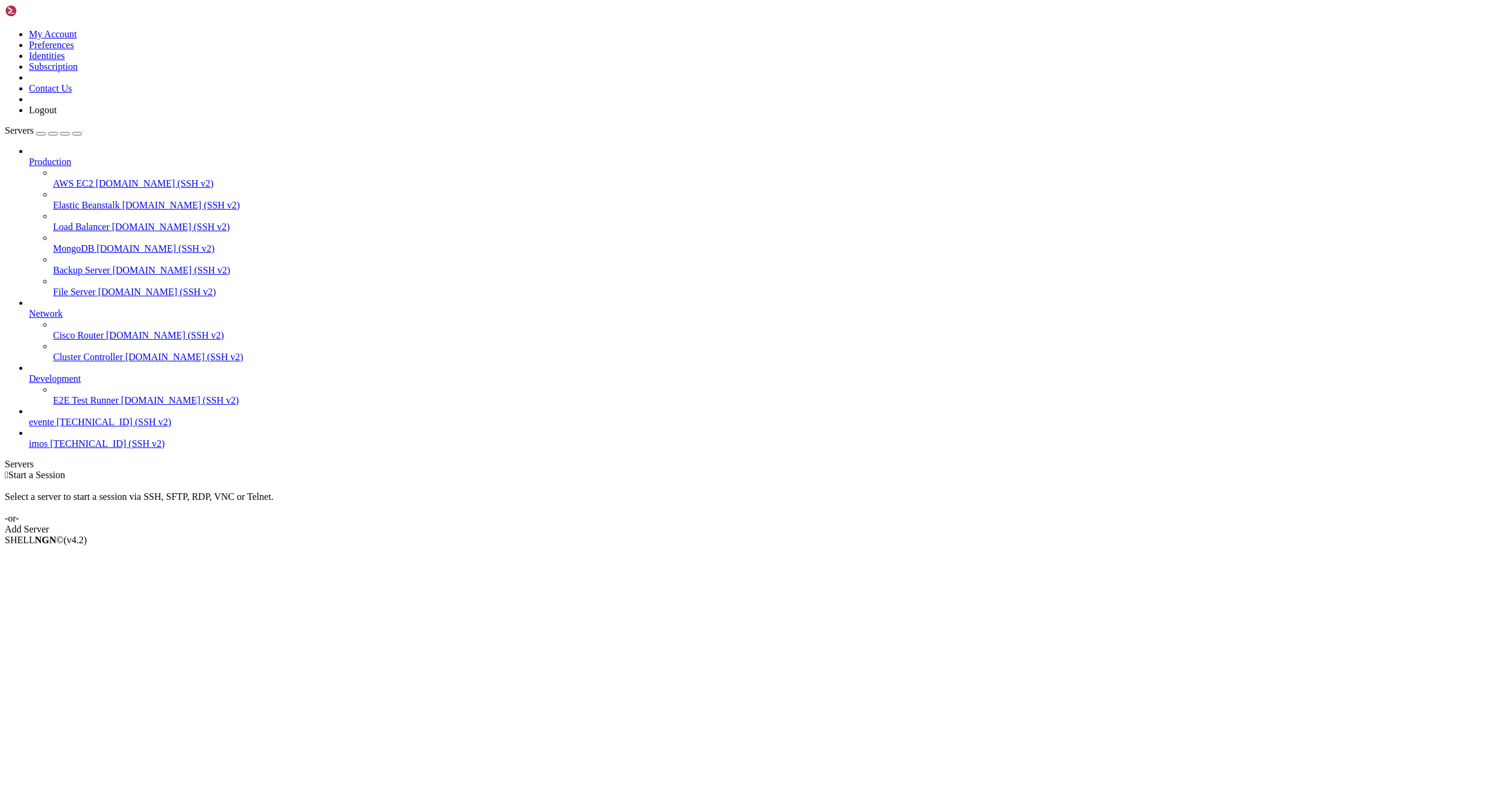
click at [84, 449] on span "193.68.89.226 (SSH v2)" at bounding box center [107, 443] width 114 height 10
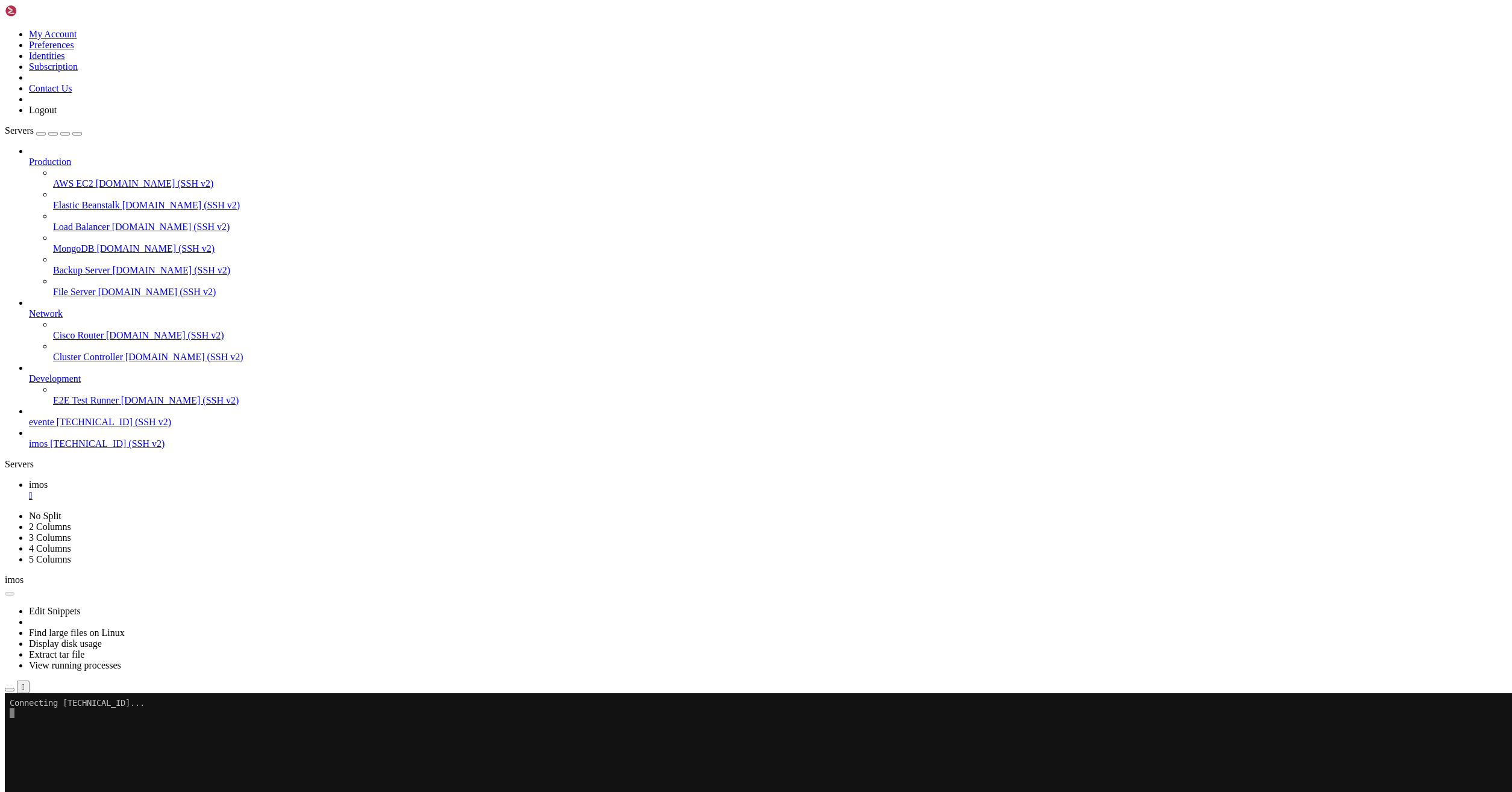
click at [54, 427] on span "evente" at bounding box center [41, 422] width 26 height 10
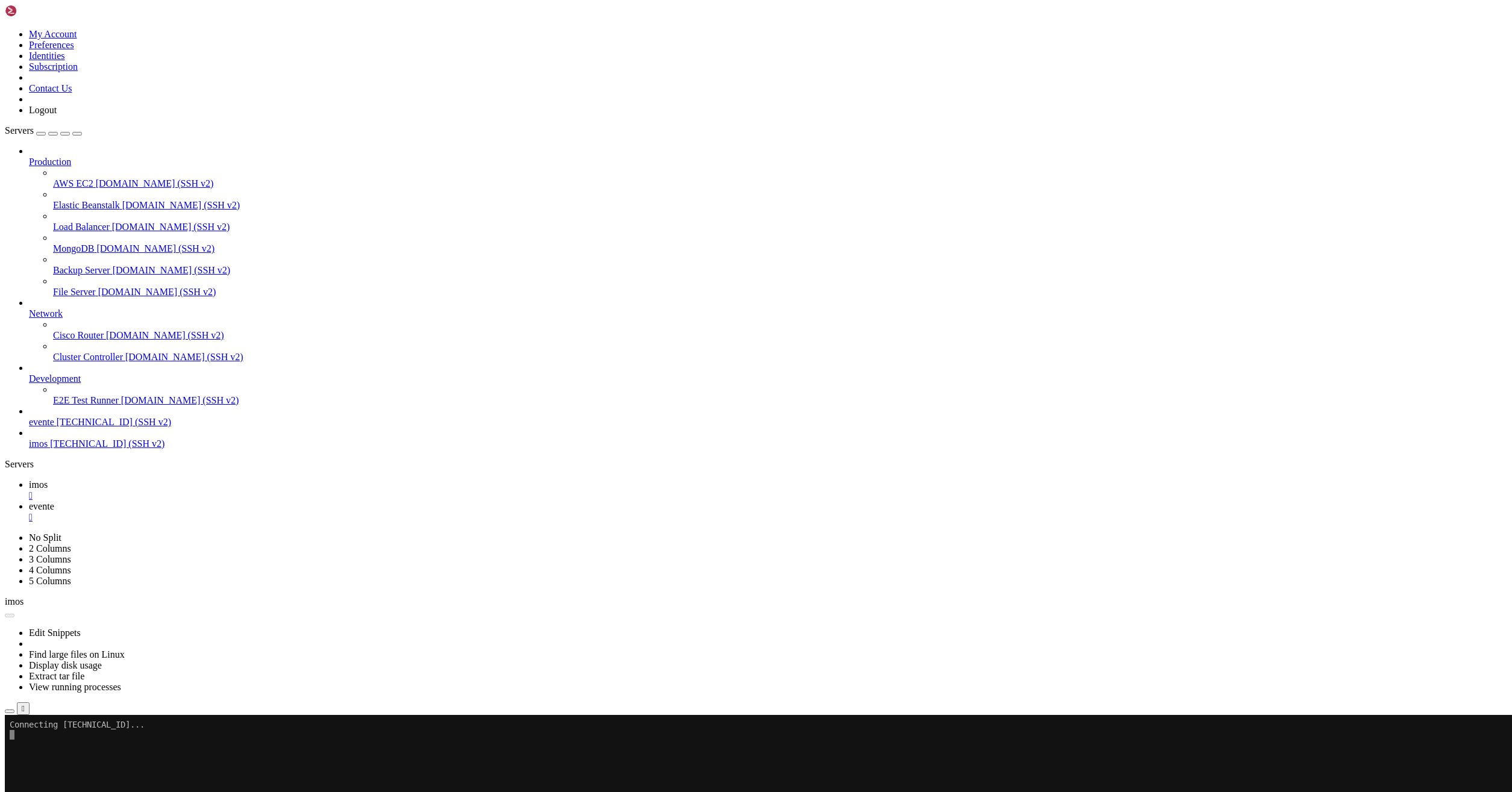
click at [48, 479] on span "imos" at bounding box center [38, 485] width 19 height 10
click at [233, 501] on link "evente " at bounding box center [767, 511] width 1478 height 22
click at [172, 479] on link "imos " at bounding box center [767, 490] width 1478 height 22
click at [237, 501] on link "evente " at bounding box center [767, 511] width 1478 height 22
click at [48, 479] on span "imos" at bounding box center [38, 485] width 19 height 10
